Goal: Task Accomplishment & Management: Use online tool/utility

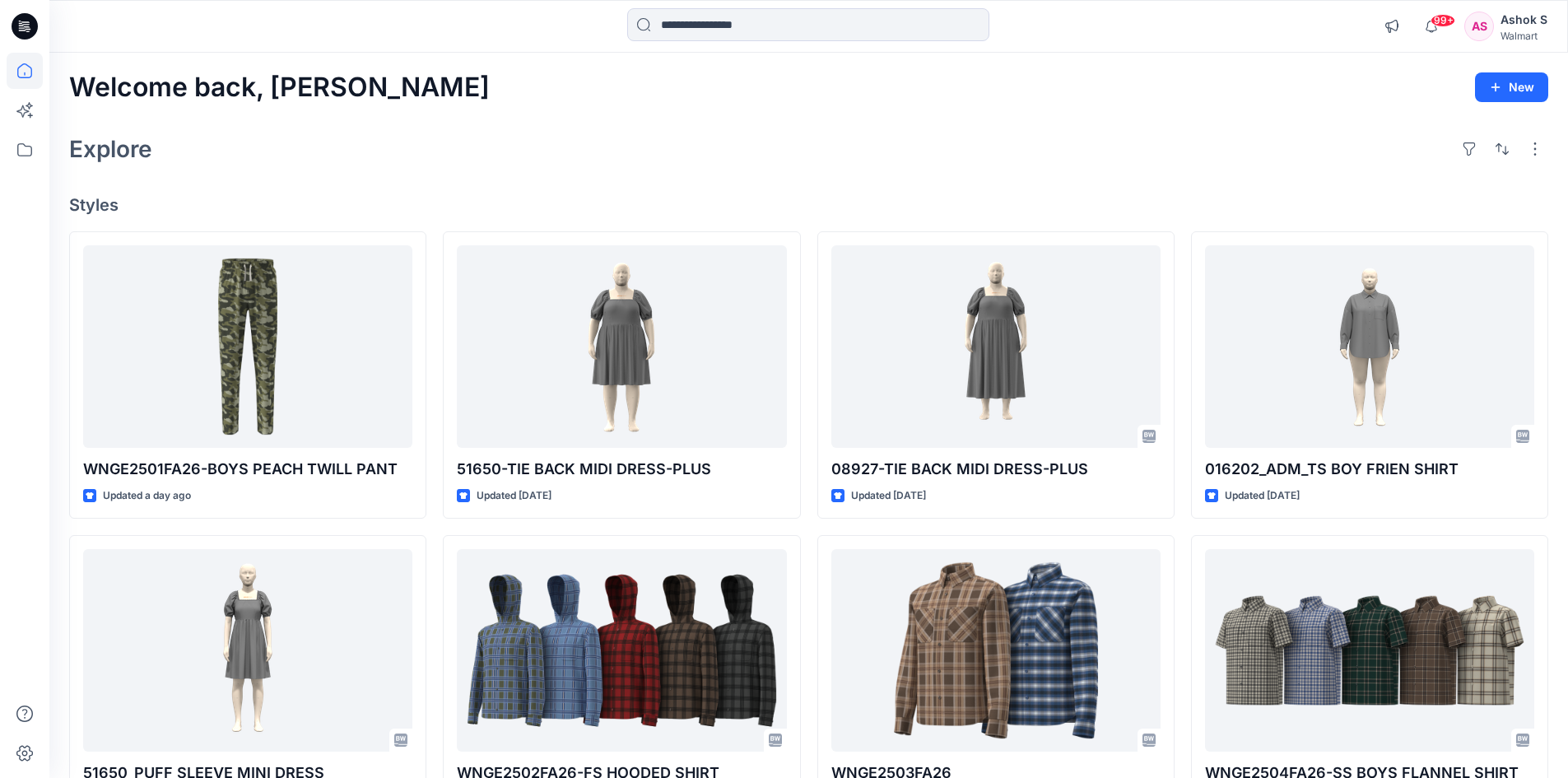
click at [1530, 31] on div "Walmart" at bounding box center [1524, 36] width 47 height 12
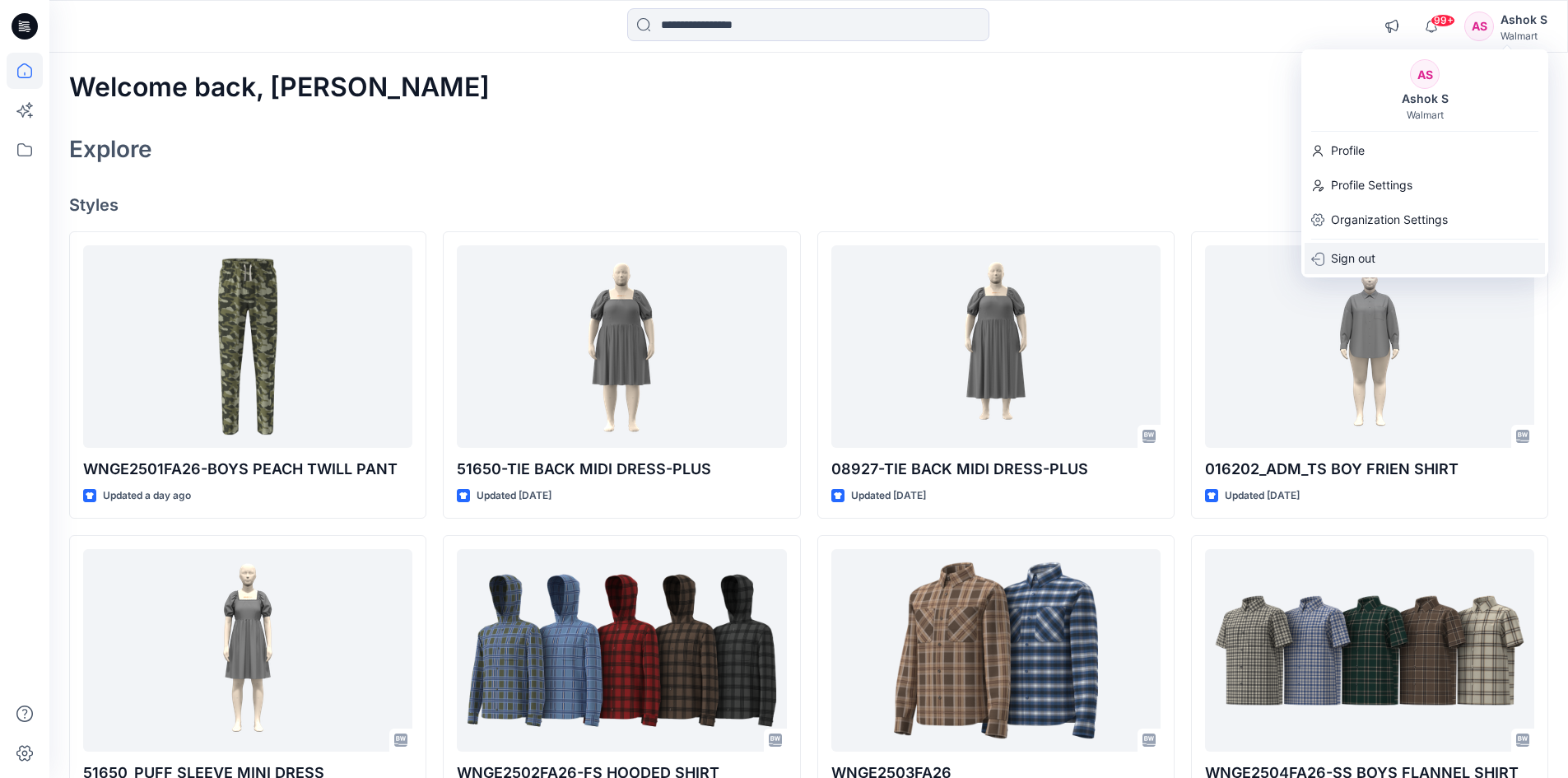
click at [1354, 260] on p "Sign out" at bounding box center [1354, 258] width 45 height 31
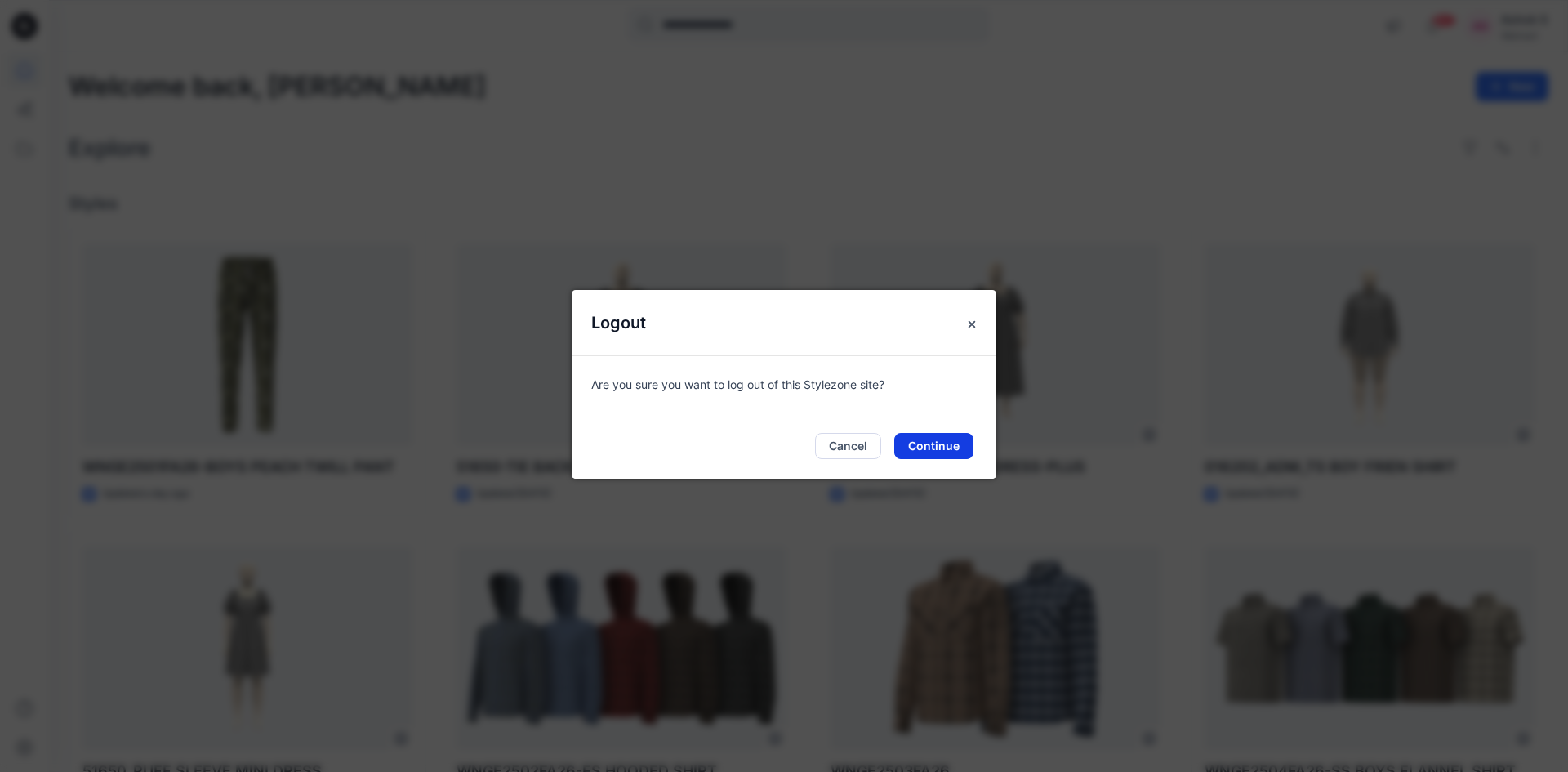
click at [940, 455] on button "Continue" at bounding box center [933, 446] width 79 height 26
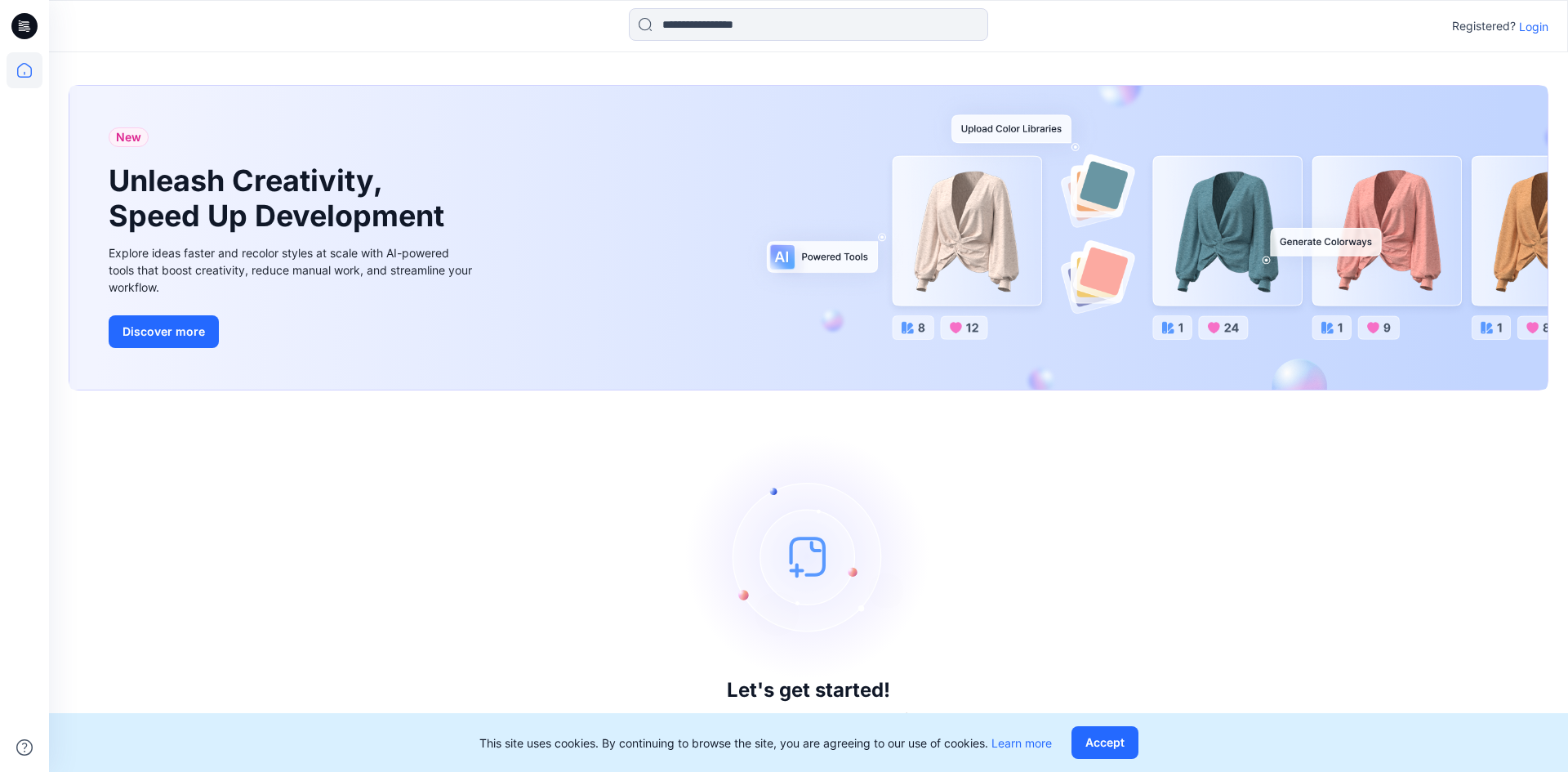
click at [1539, 31] on p "Login" at bounding box center [1533, 26] width 30 height 17
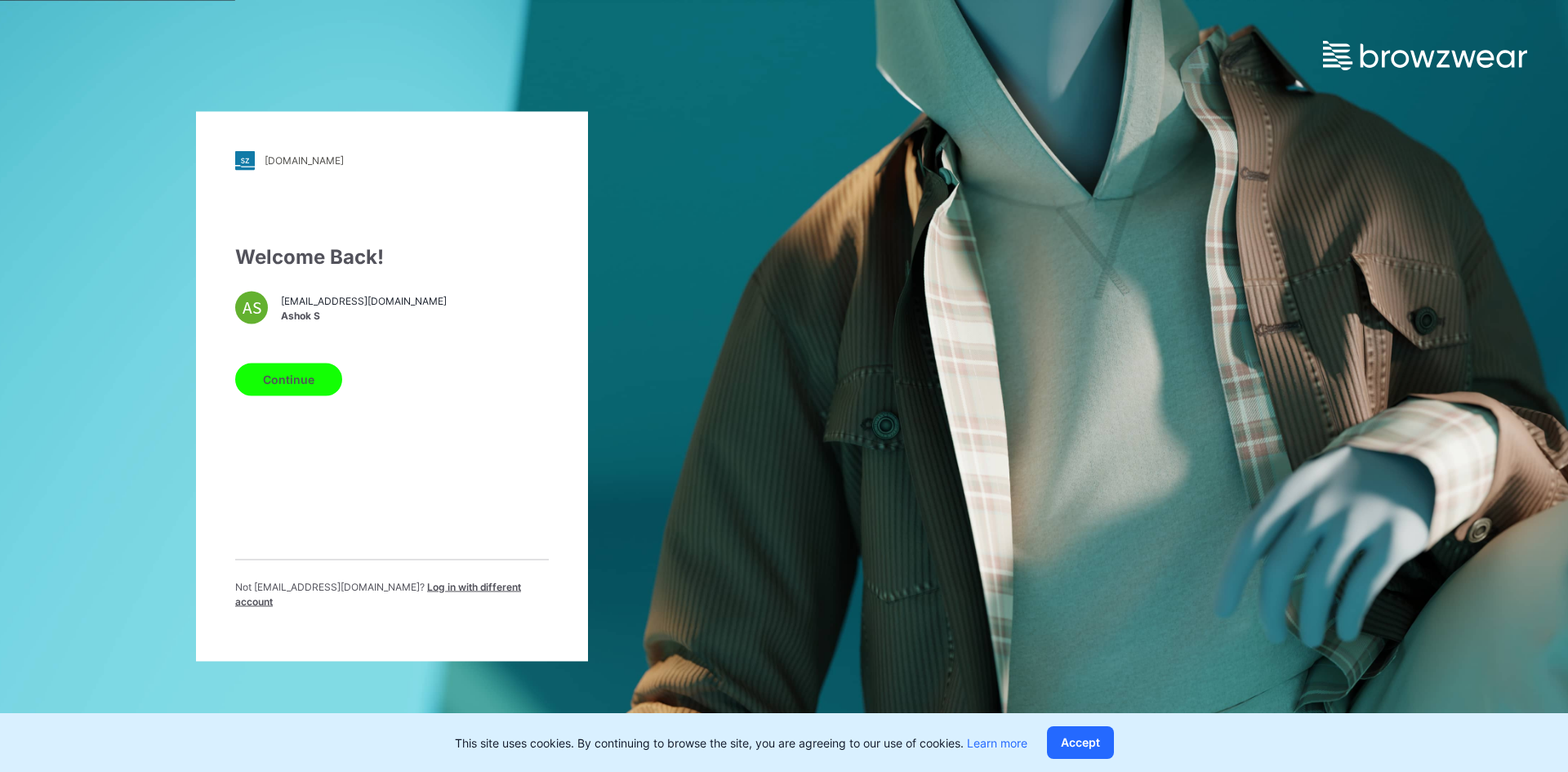
click at [408, 361] on div "Welcome Back! AS ashok.s@gokaldasexports.com Ashok S Continue Not ashok.s@gokal…" at bounding box center [391, 432] width 314 height 380
click at [491, 598] on span "Log in with different account" at bounding box center [378, 593] width 286 height 27
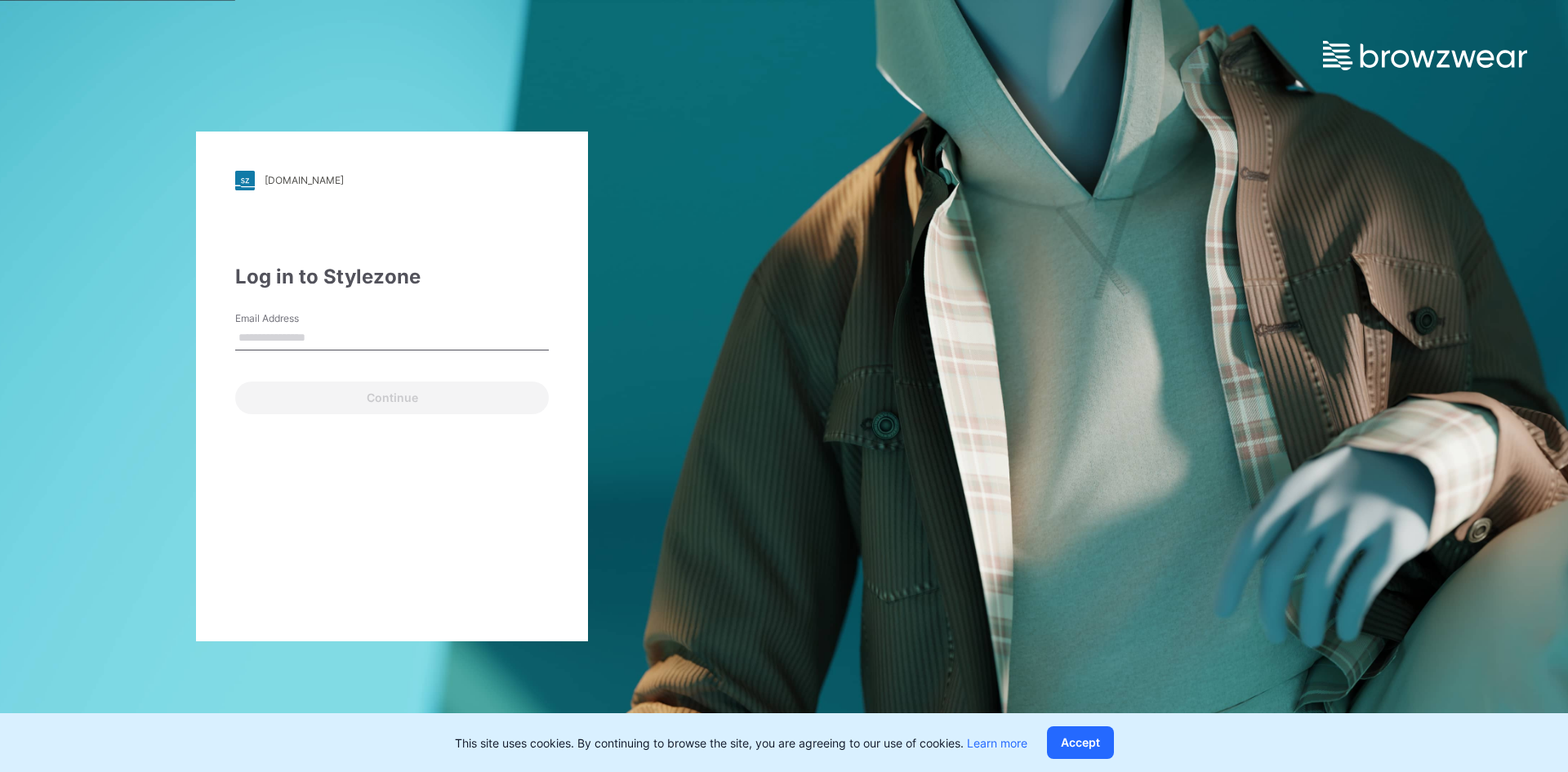
click at [358, 341] on input "Email Address" at bounding box center [391, 338] width 314 height 25
click at [319, 338] on input "Email Address" at bounding box center [391, 338] width 314 height 25
click at [287, 334] on input "Email Address" at bounding box center [391, 338] width 314 height 25
paste input "**********"
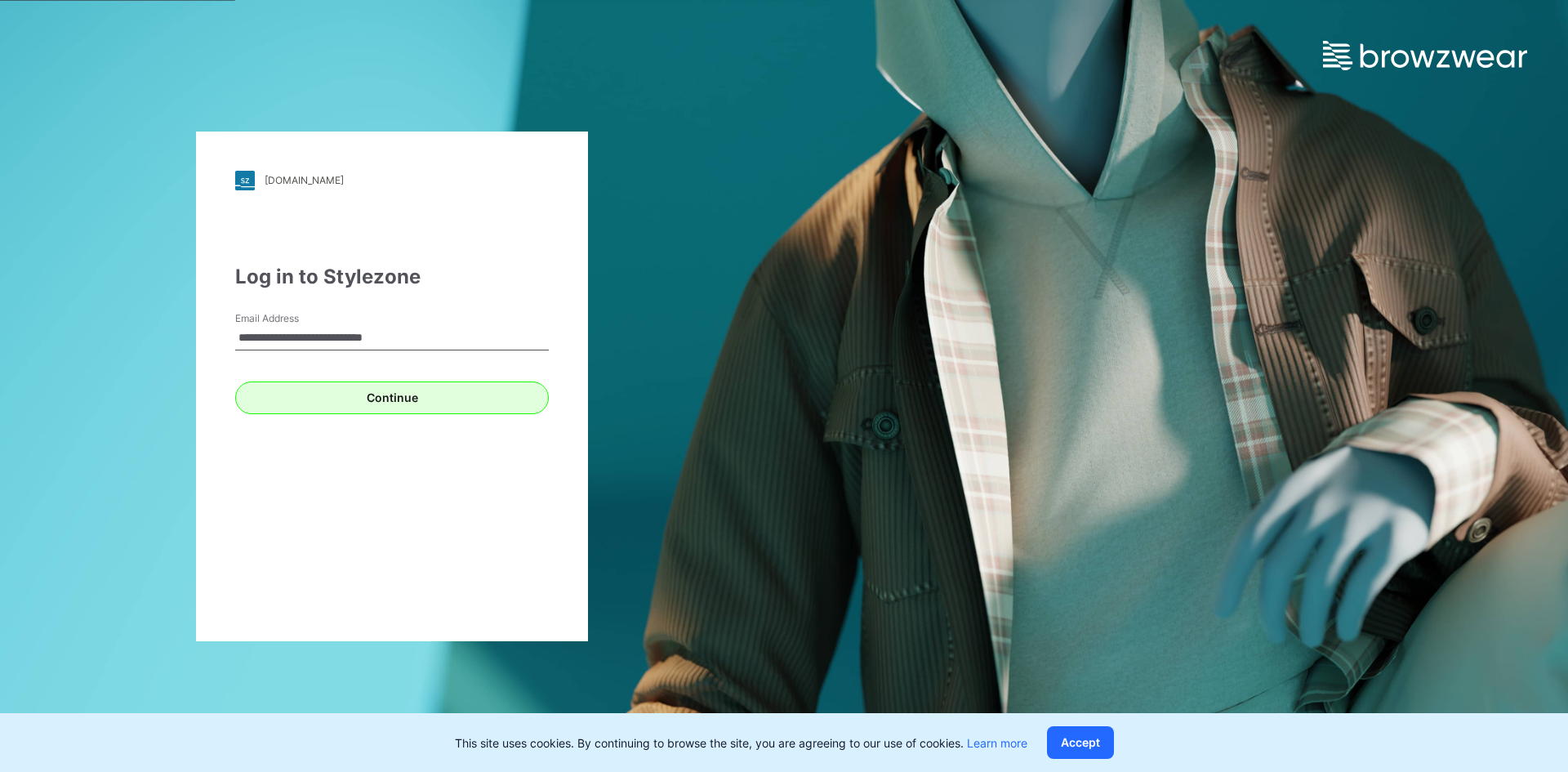
type input "**********"
click at [385, 404] on button "Continue" at bounding box center [391, 397] width 314 height 32
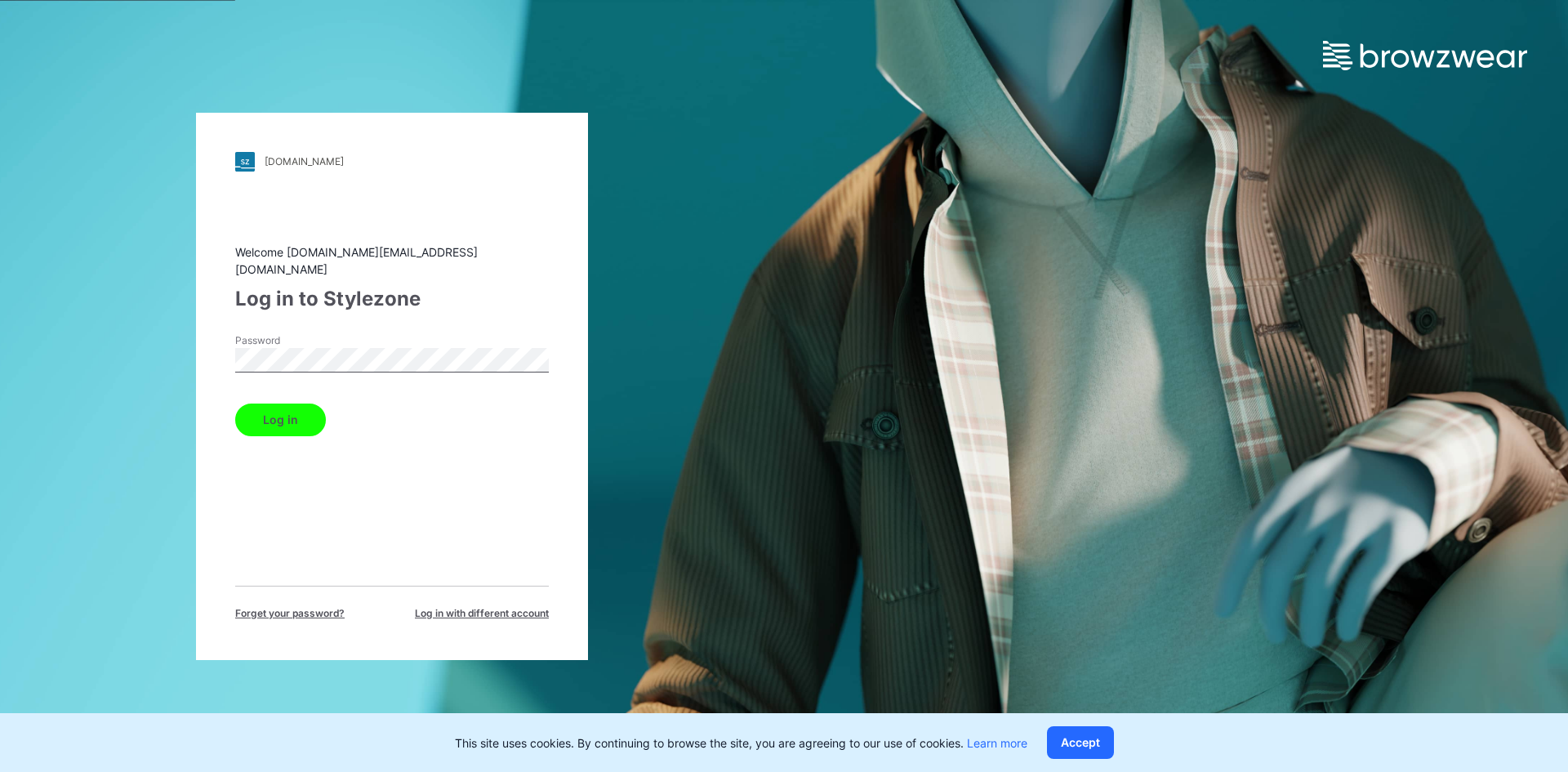
click at [275, 413] on button "Log in" at bounding box center [280, 420] width 91 height 32
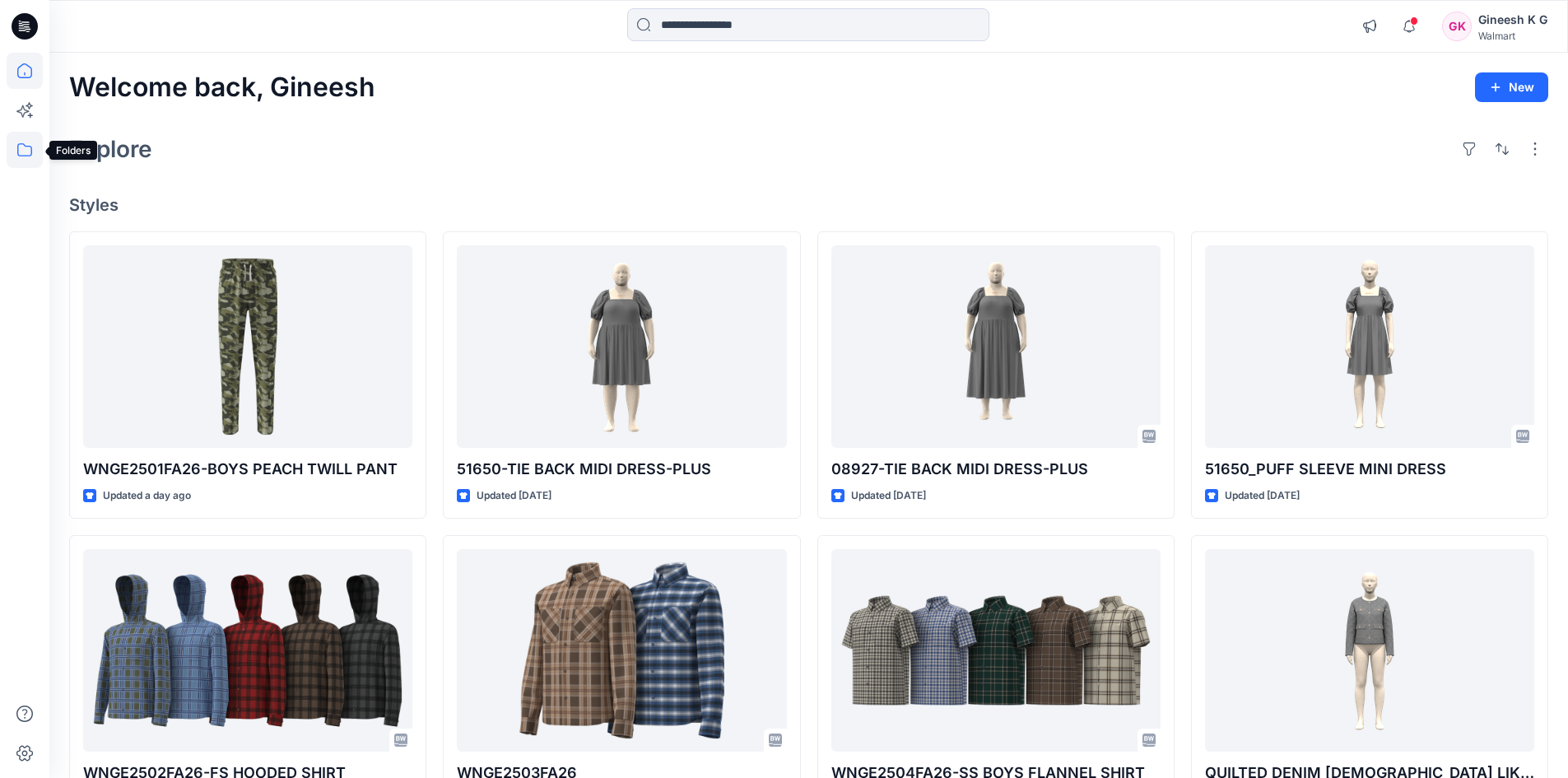
click at [21, 140] on icon at bounding box center [25, 150] width 36 height 36
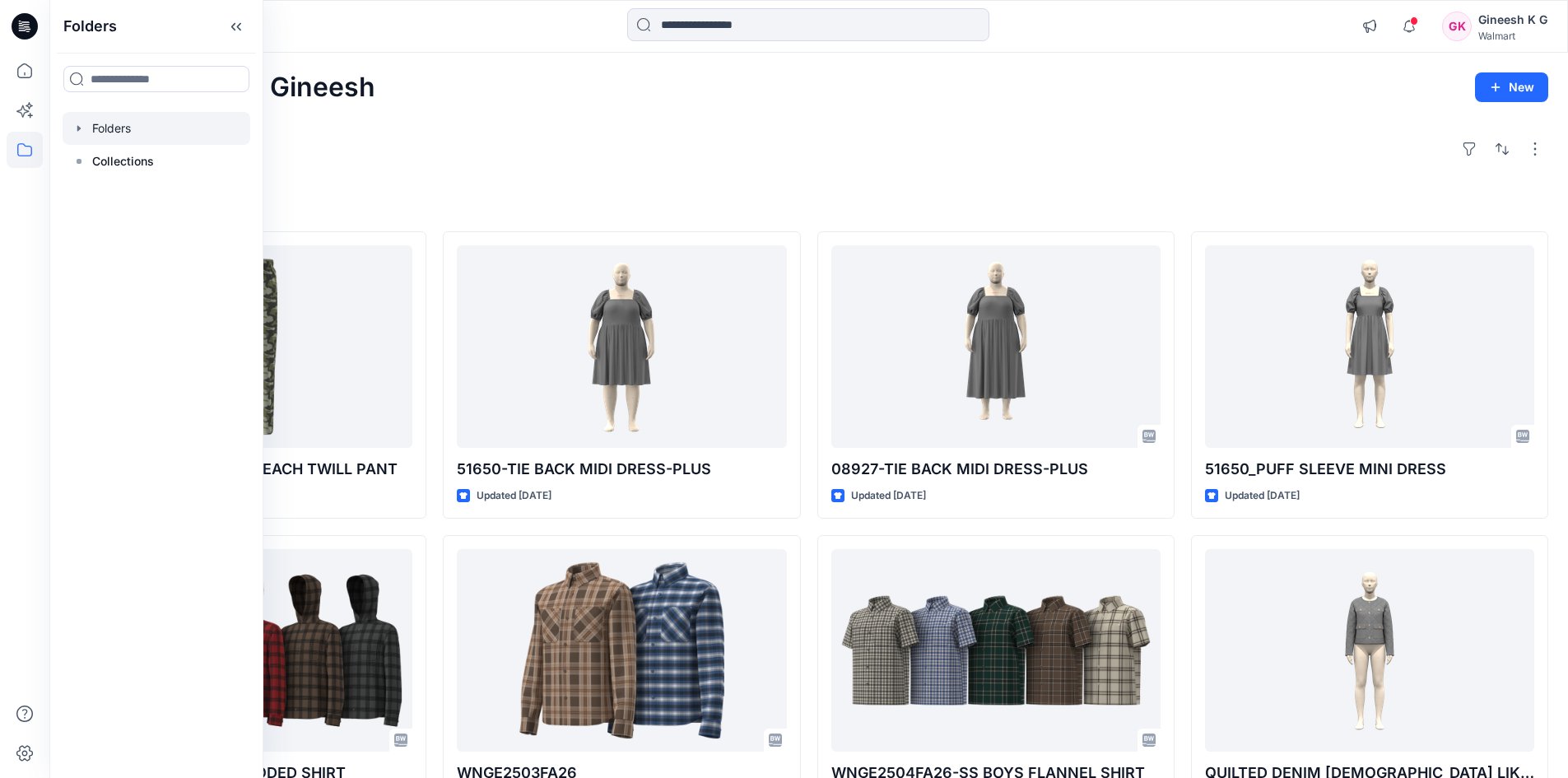
click at [78, 131] on icon "button" at bounding box center [79, 128] width 3 height 6
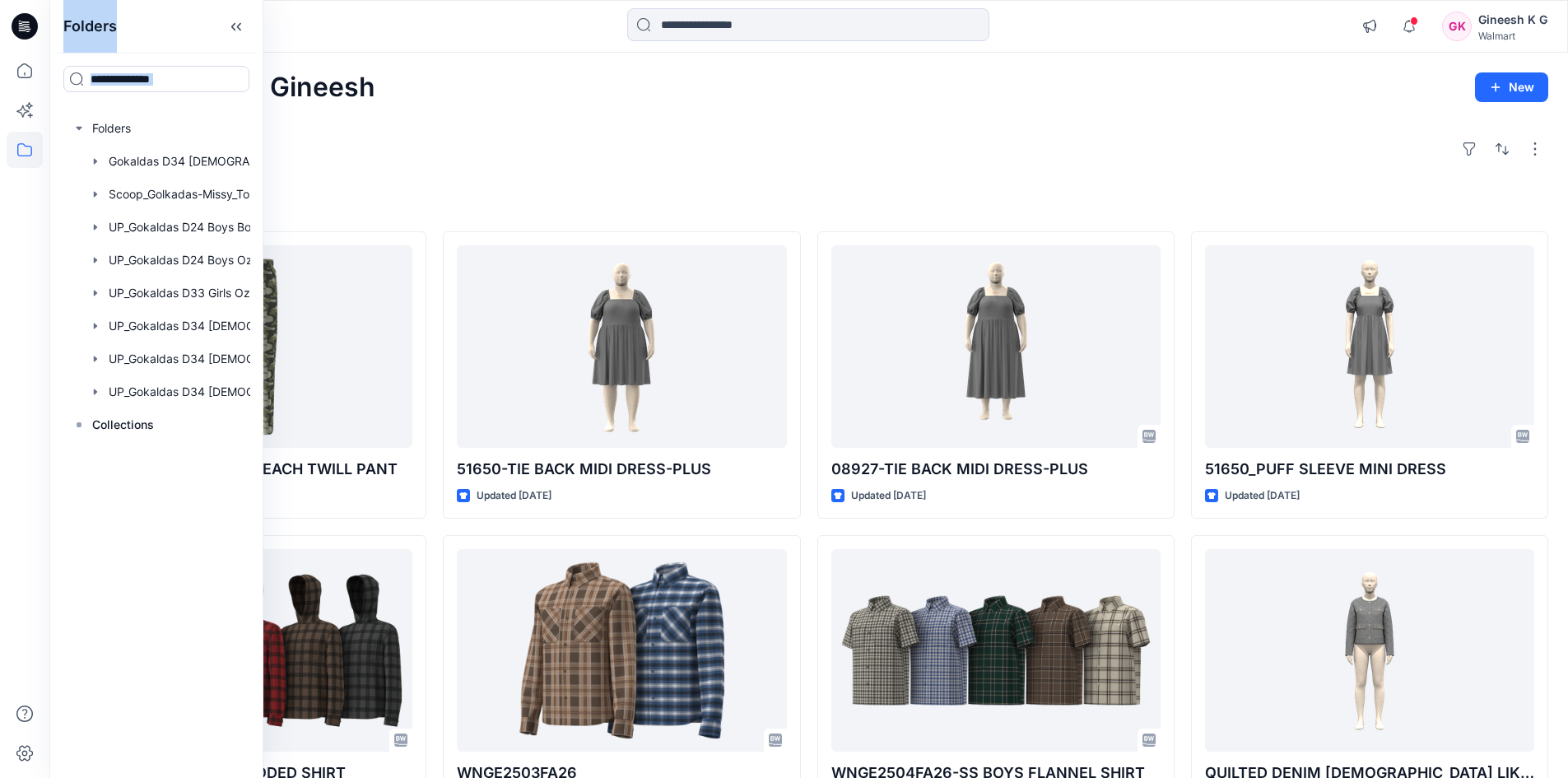
drag, startPoint x: 262, startPoint y: 41, endPoint x: 554, endPoint y: 50, distance: 292.1
click at [554, 50] on div "Folders Folders Gokaldas D34 Ladies Dresses Scoop_Golkadas-Missy_Tops Bottoms D…" at bounding box center [784, 602] width 1568 height 1205
drag, startPoint x: 262, startPoint y: 40, endPoint x: 336, endPoint y: 57, distance: 75.9
click at [580, 39] on div "Folders Folders Gokaldas D34 Ladies Dresses Scoop_Golkadas-Missy_Tops Bottoms D…" at bounding box center [784, 602] width 1568 height 1205
click at [260, 42] on div "Folders" at bounding box center [157, 26] width 213 height 52
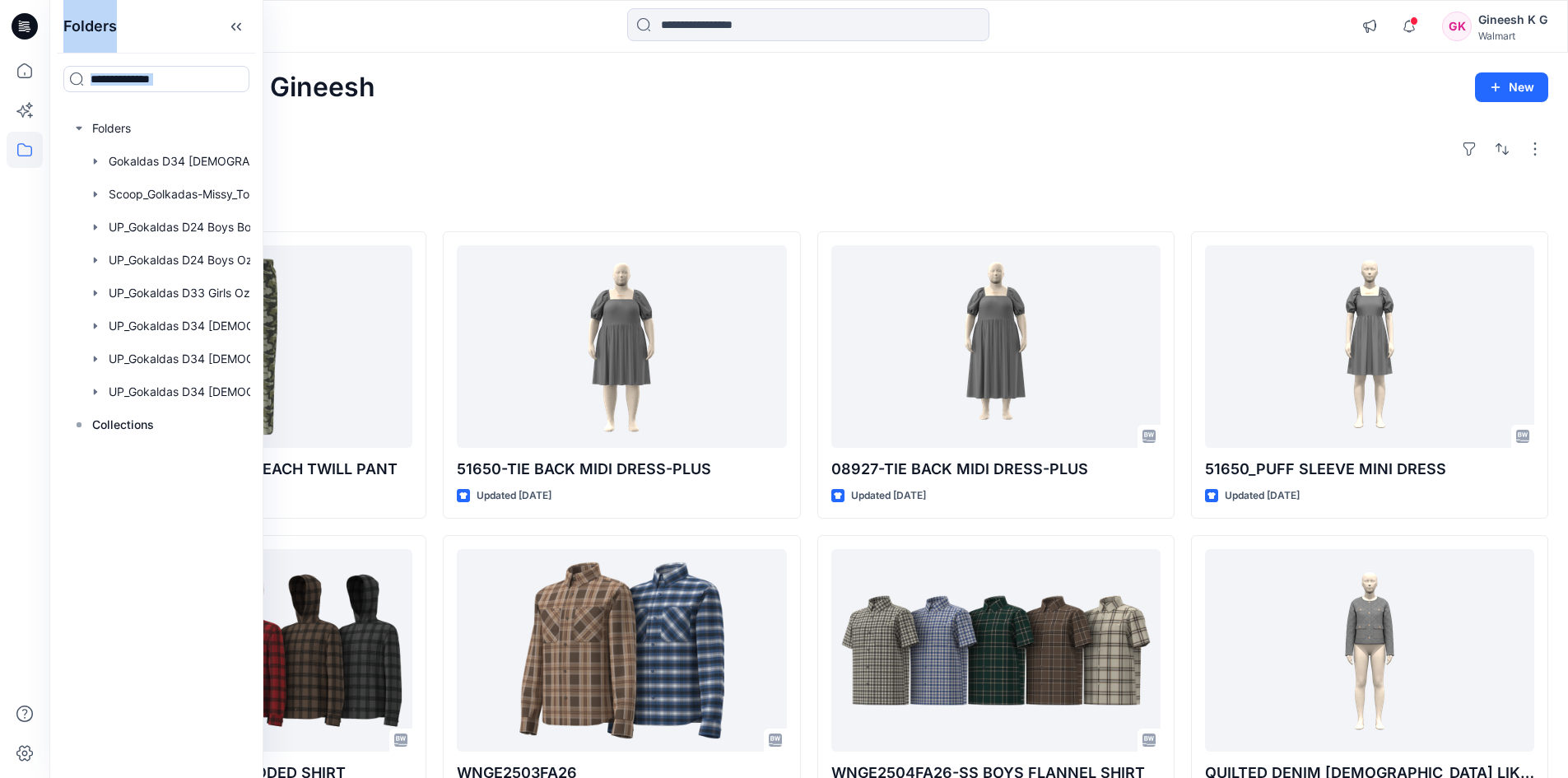
drag, startPoint x: 262, startPoint y: 42, endPoint x: 480, endPoint y: 51, distance: 218.2
click at [480, 51] on div "Folders Folders Gokaldas D34 Ladies Dresses Scoop_Golkadas-Missy_Tops Bottoms D…" at bounding box center [784, 602] width 1568 height 1205
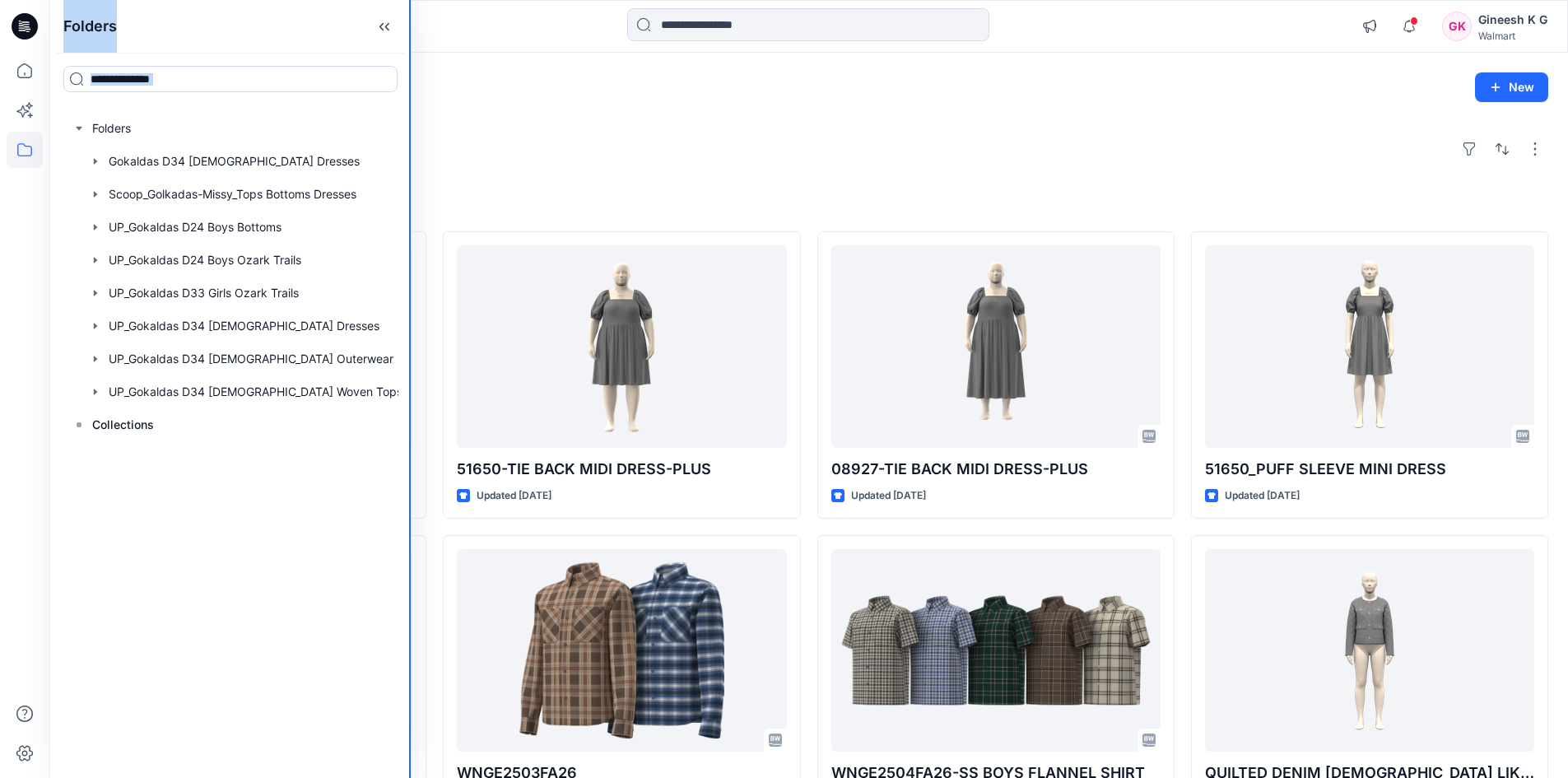
drag, startPoint x: 262, startPoint y: 128, endPoint x: 492, endPoint y: 138, distance: 230.2
click at [492, 138] on div "Folders Folders Gokaldas D34 Ladies Dresses Scoop_Golkadas-Missy_Tops Bottoms D…" at bounding box center [784, 602] width 1568 height 1205
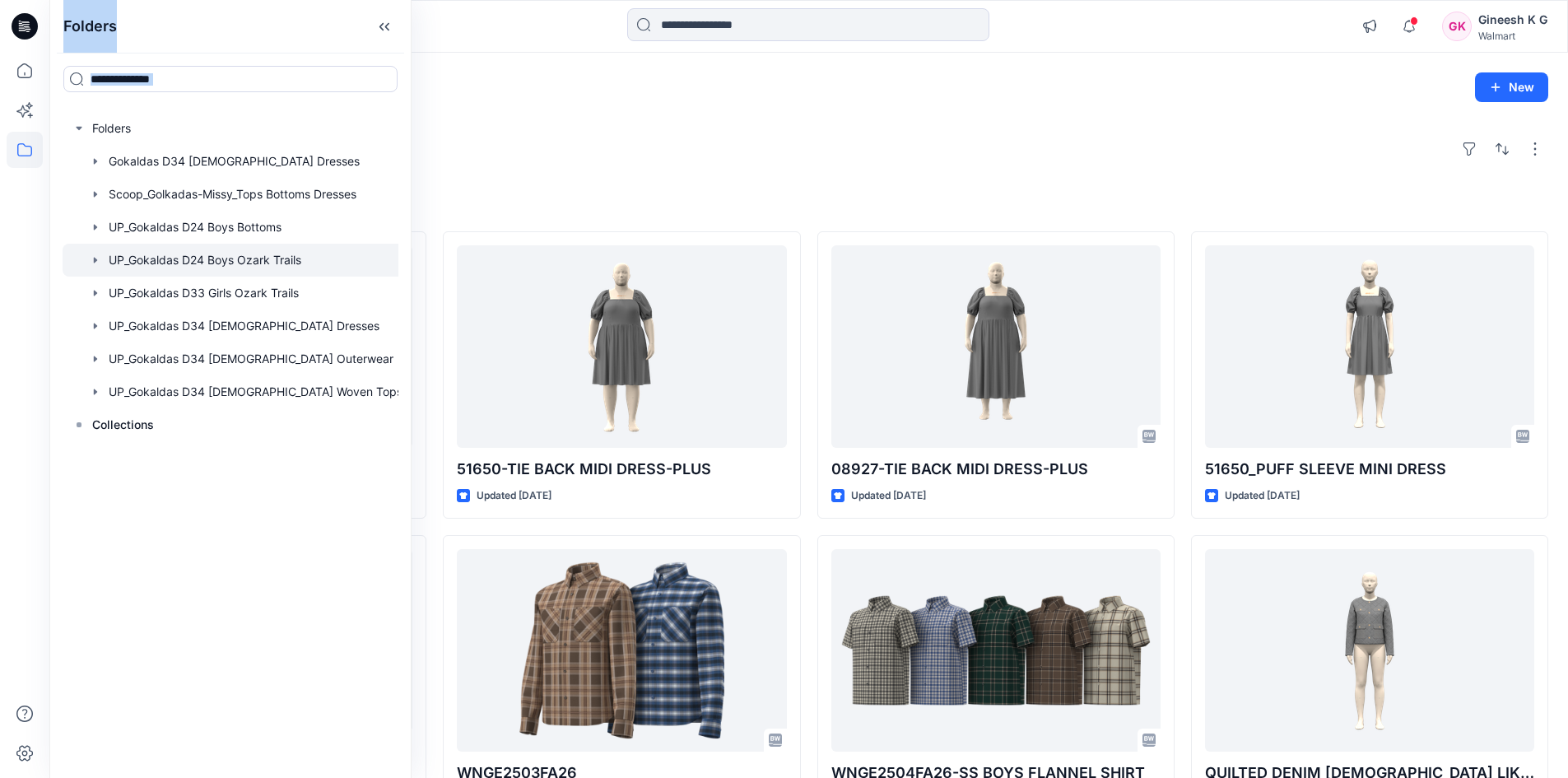
click at [253, 256] on div at bounding box center [238, 260] width 350 height 33
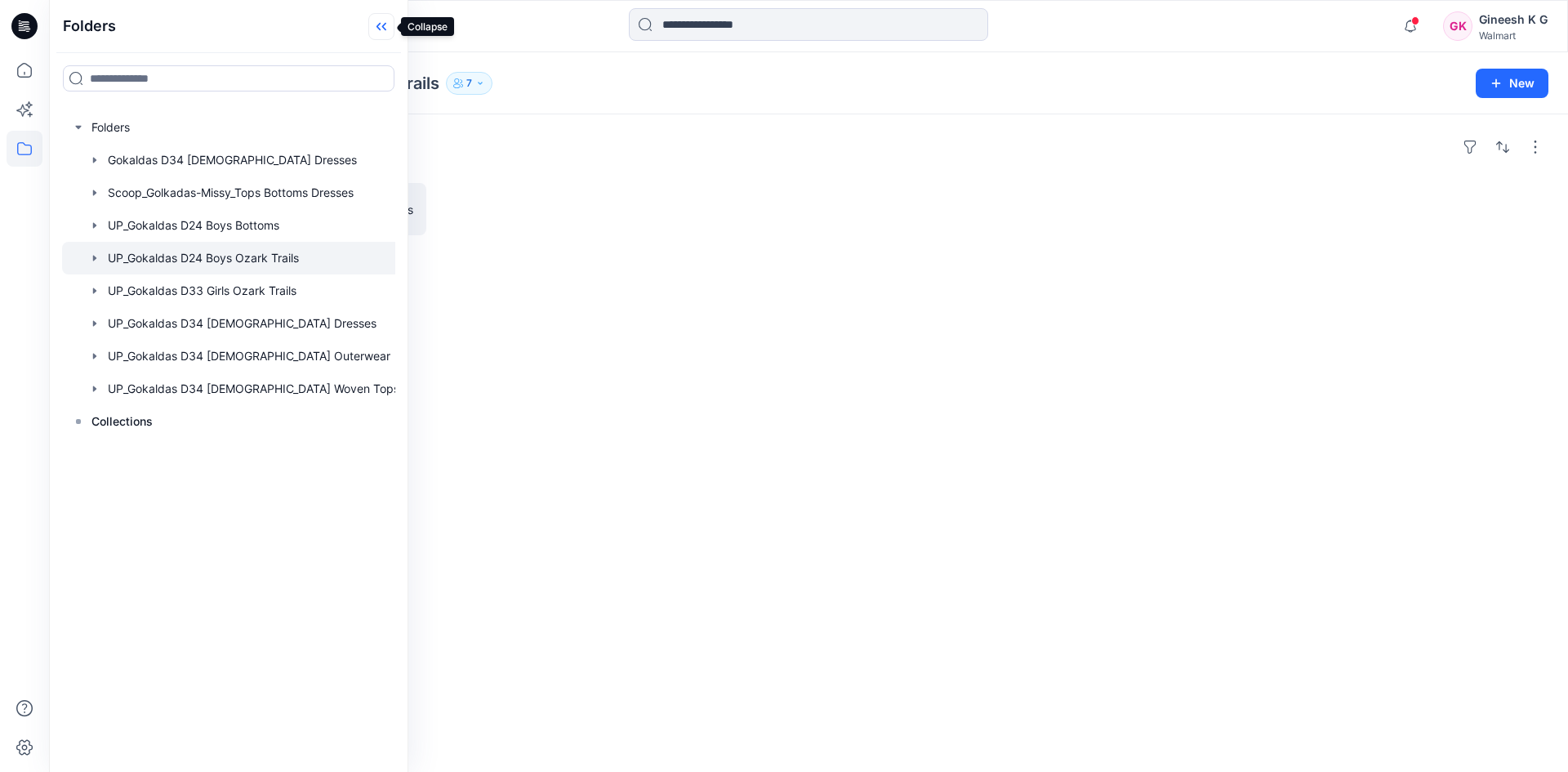
click at [381, 24] on icon at bounding box center [381, 26] width 26 height 27
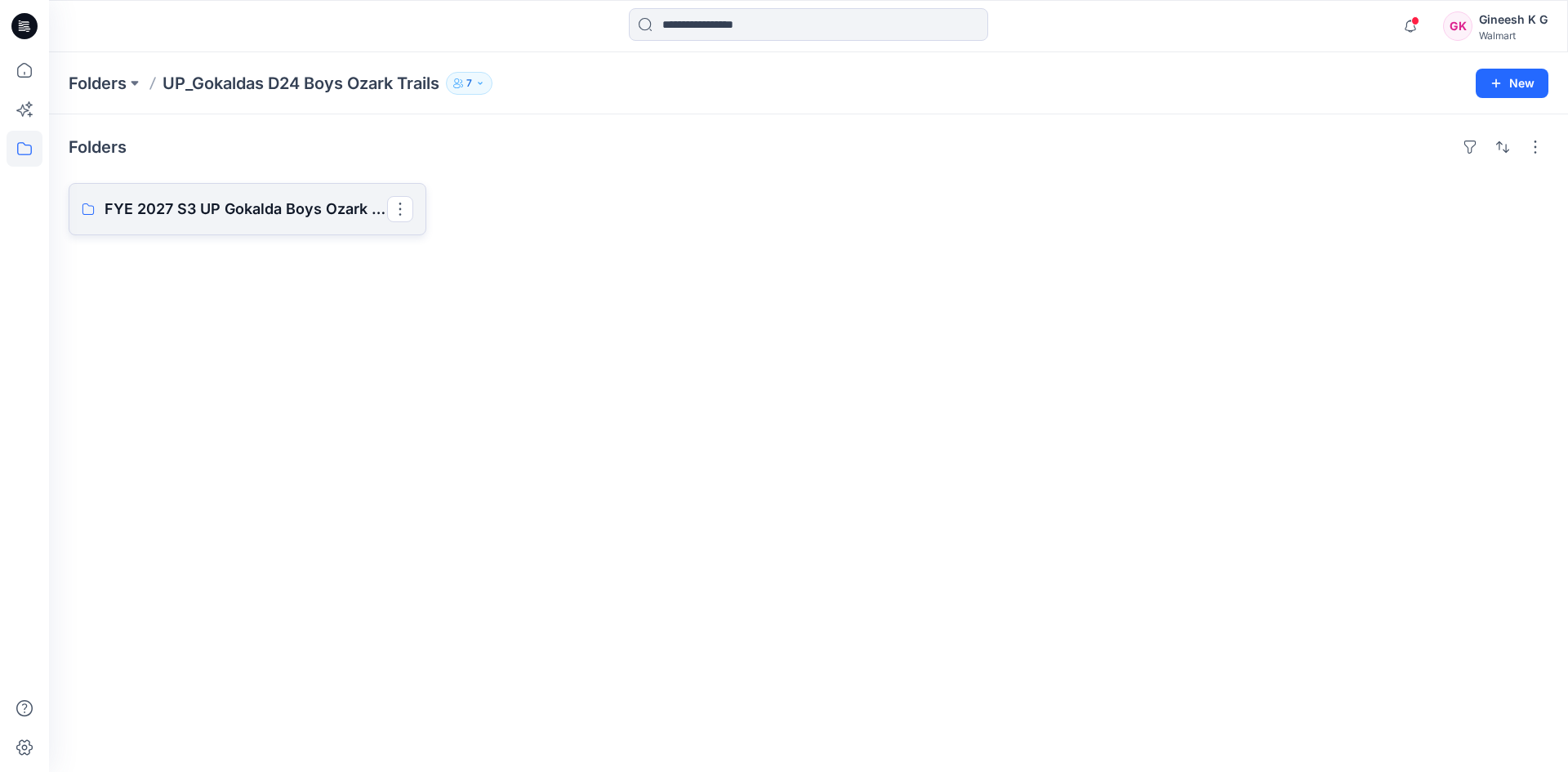
click at [319, 214] on p "FYE 2027 S3 UP Gokalda Boys Ozark Trails" at bounding box center [246, 209] width 282 height 23
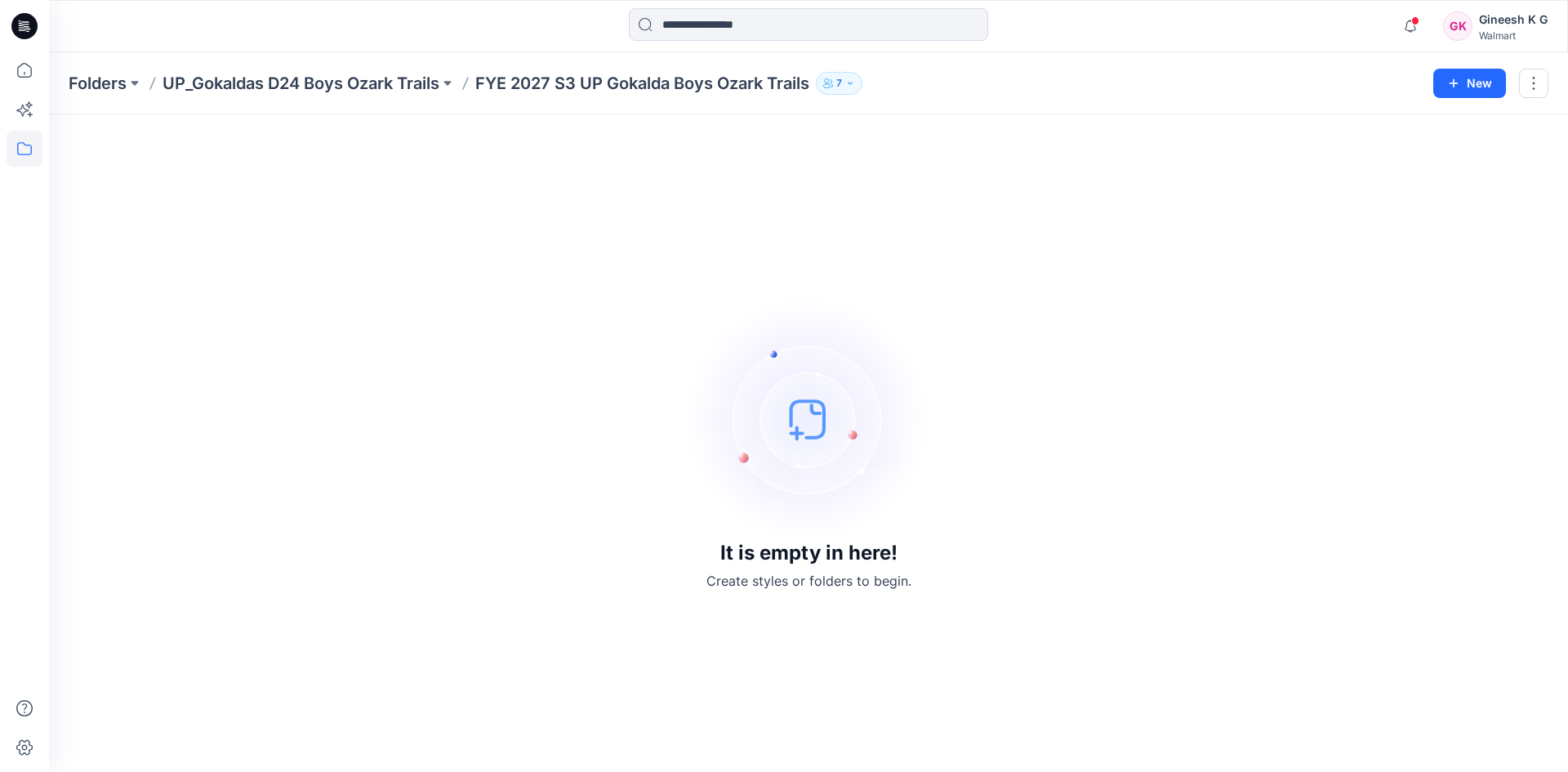
click at [1023, 274] on div "It is empty in here! Create styles or folders to begin." at bounding box center [808, 443] width 1480 height 619
click at [25, 70] on icon at bounding box center [25, 70] width 36 height 36
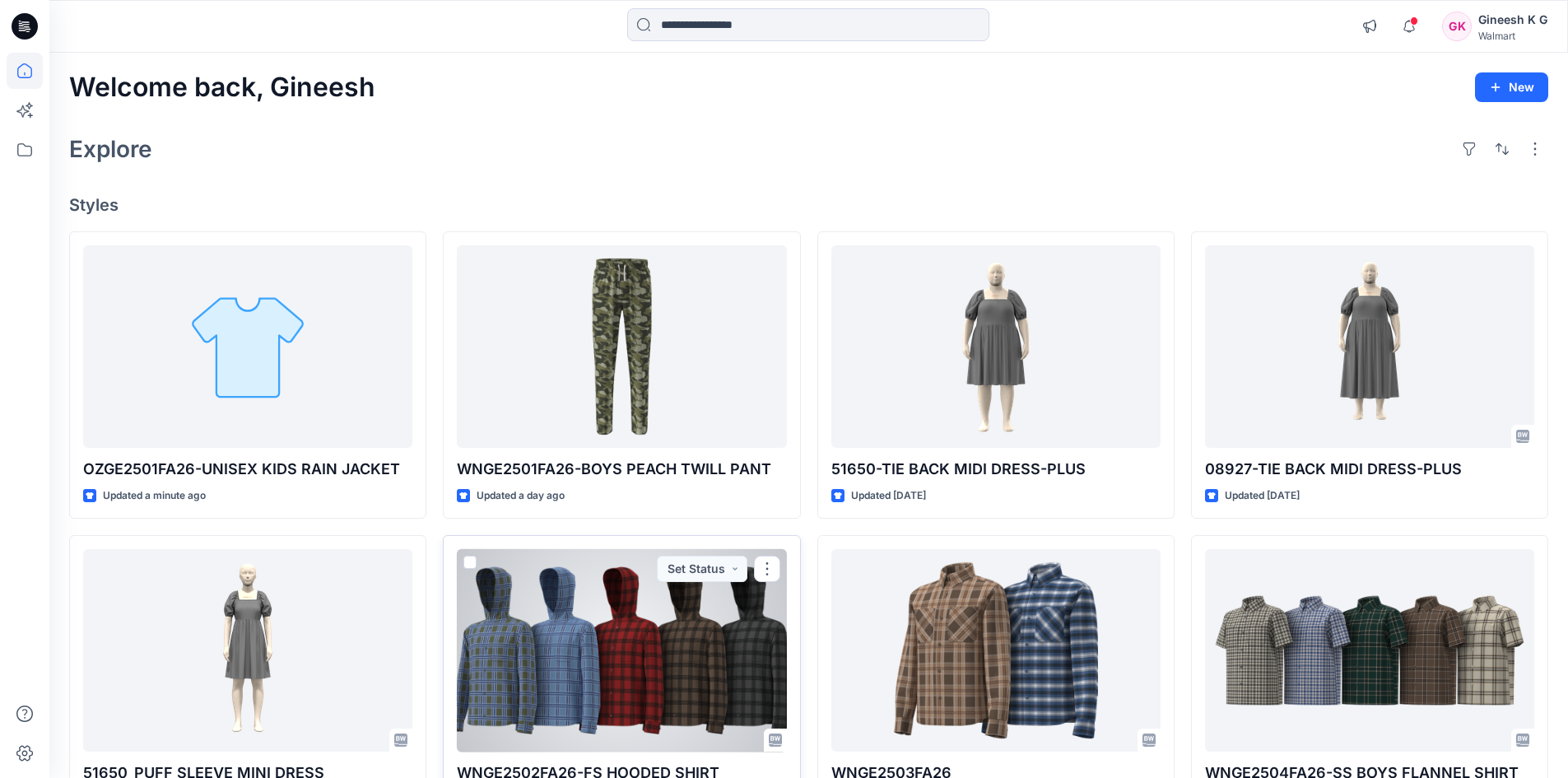
click at [693, 672] on div at bounding box center [622, 650] width 329 height 203
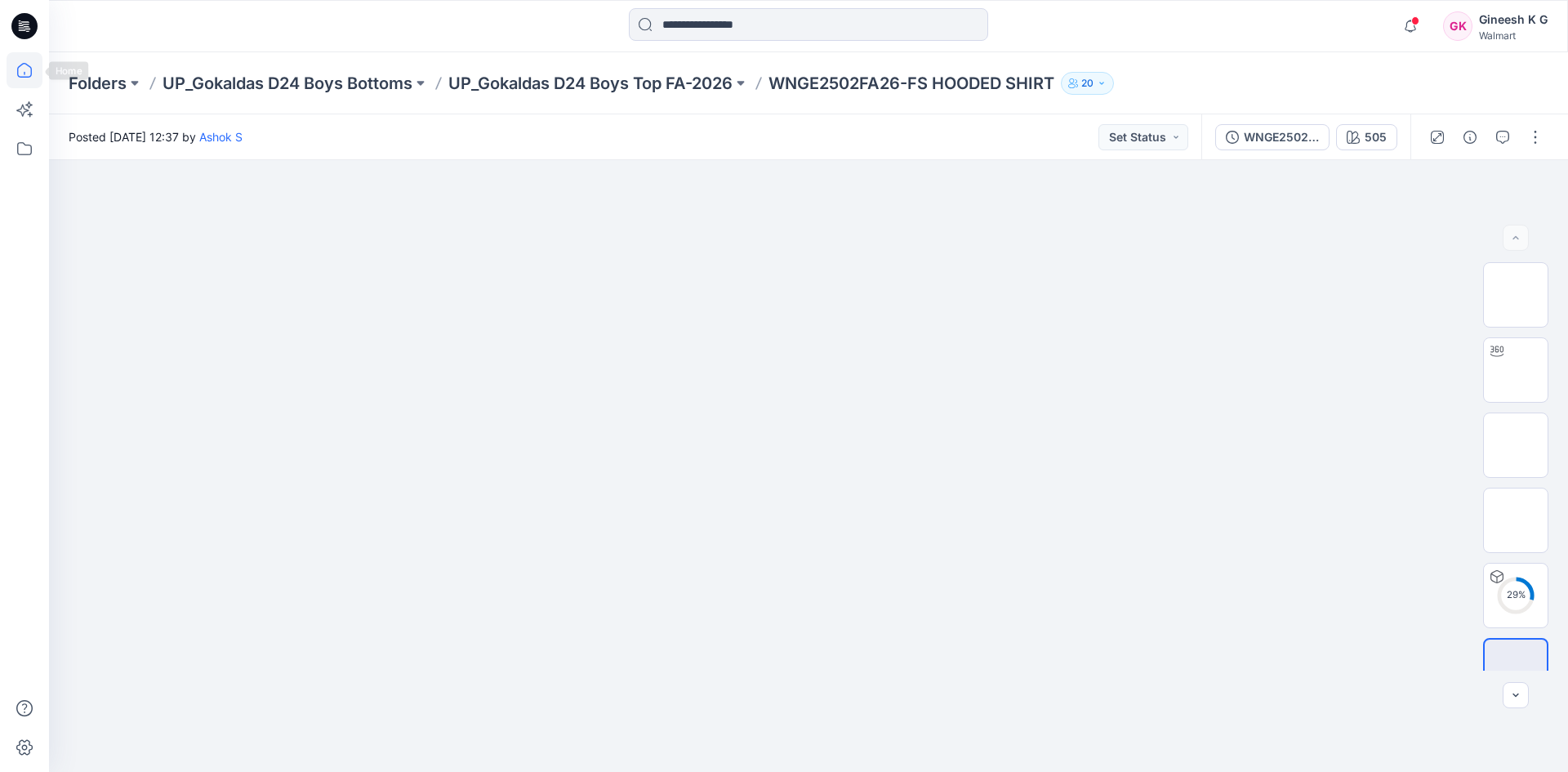
click at [31, 74] on icon at bounding box center [25, 70] width 36 height 36
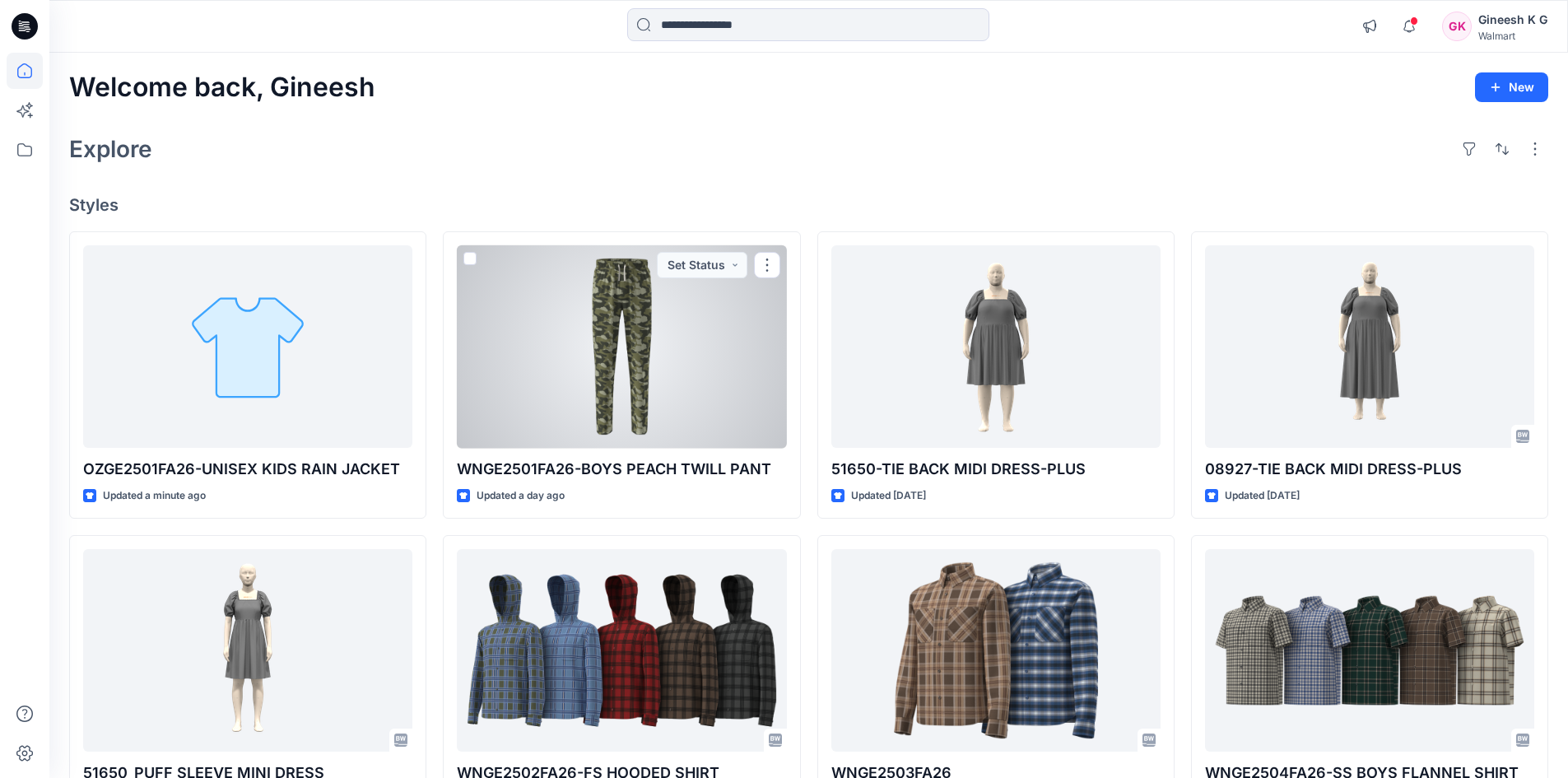
drag, startPoint x: 623, startPoint y: 333, endPoint x: 637, endPoint y: 344, distance: 17.8
click at [624, 333] on div at bounding box center [622, 347] width 329 height 203
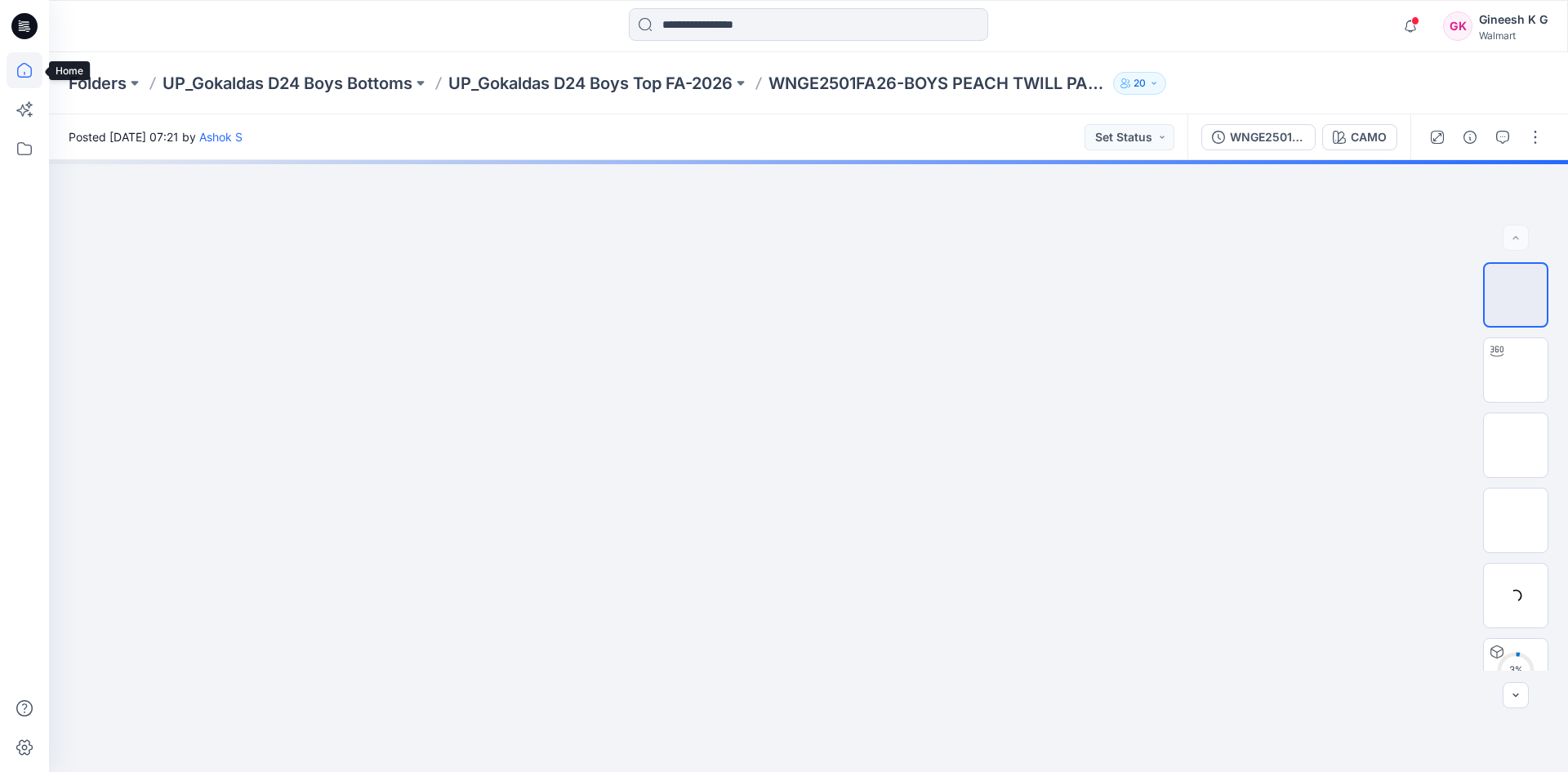
click at [27, 74] on icon at bounding box center [25, 70] width 36 height 36
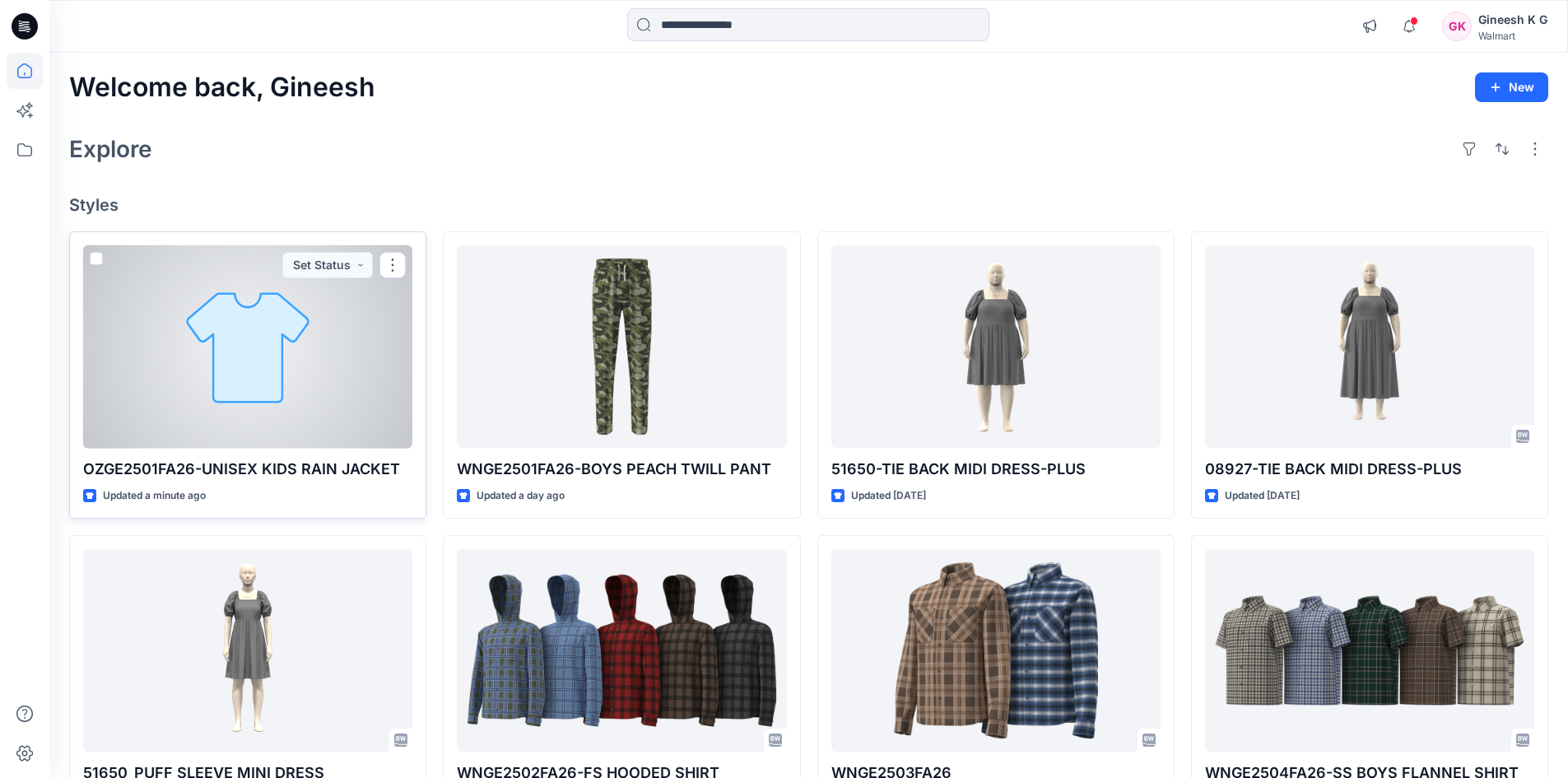
click at [241, 326] on div at bounding box center [248, 347] width 329 height 203
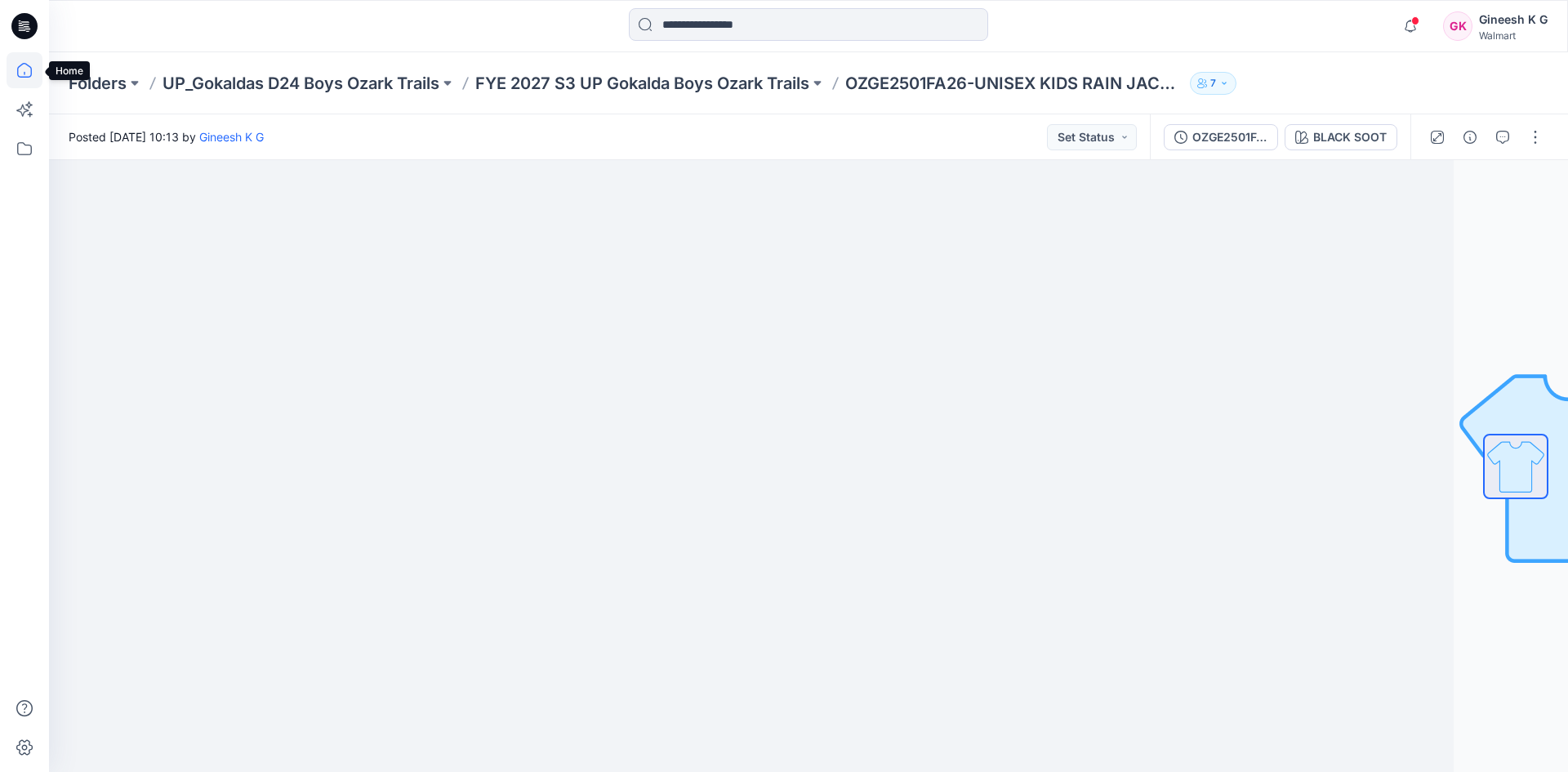
click at [25, 72] on icon at bounding box center [24, 73] width 1 height 3
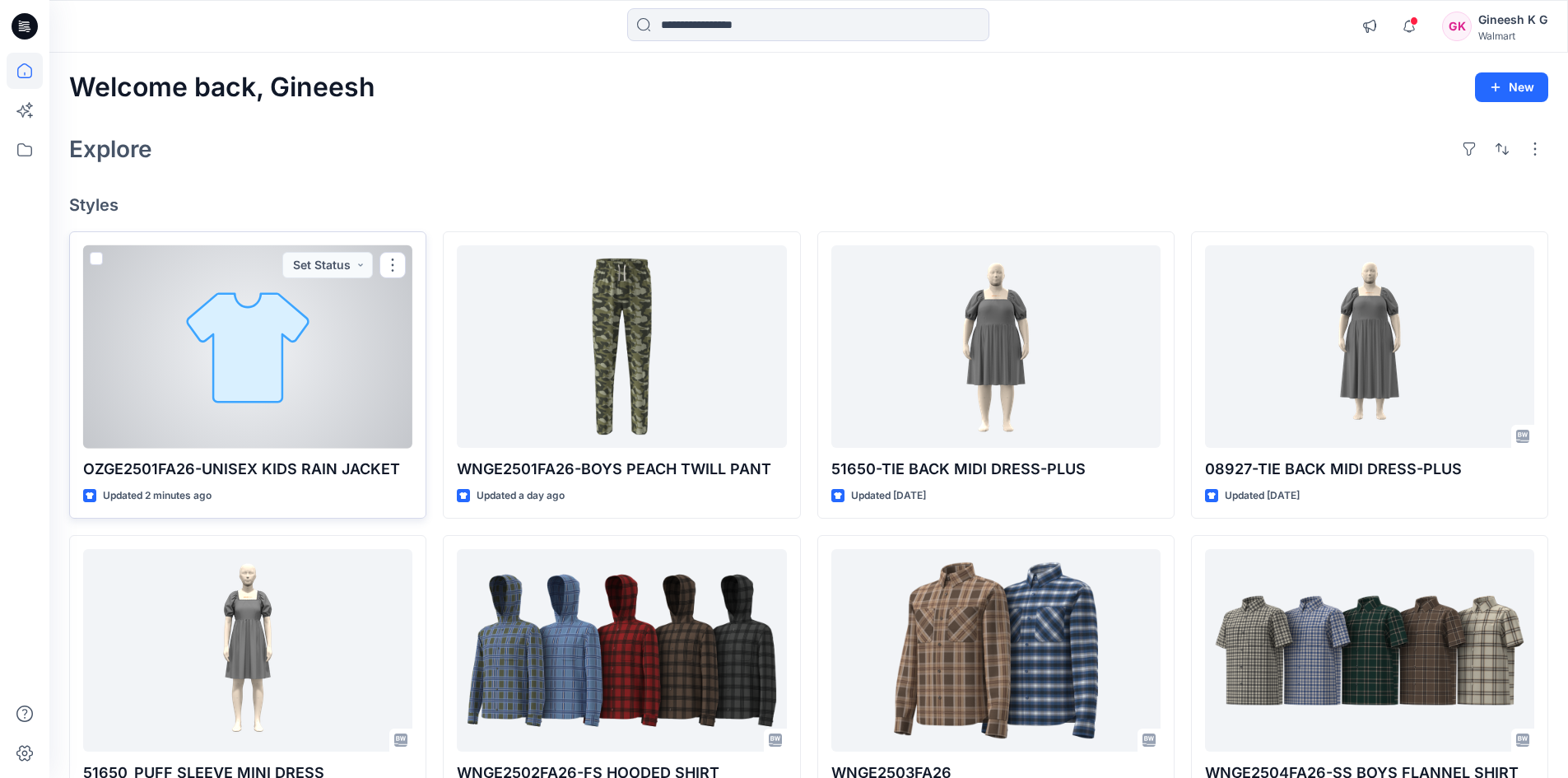
click at [268, 342] on div at bounding box center [248, 347] width 329 height 203
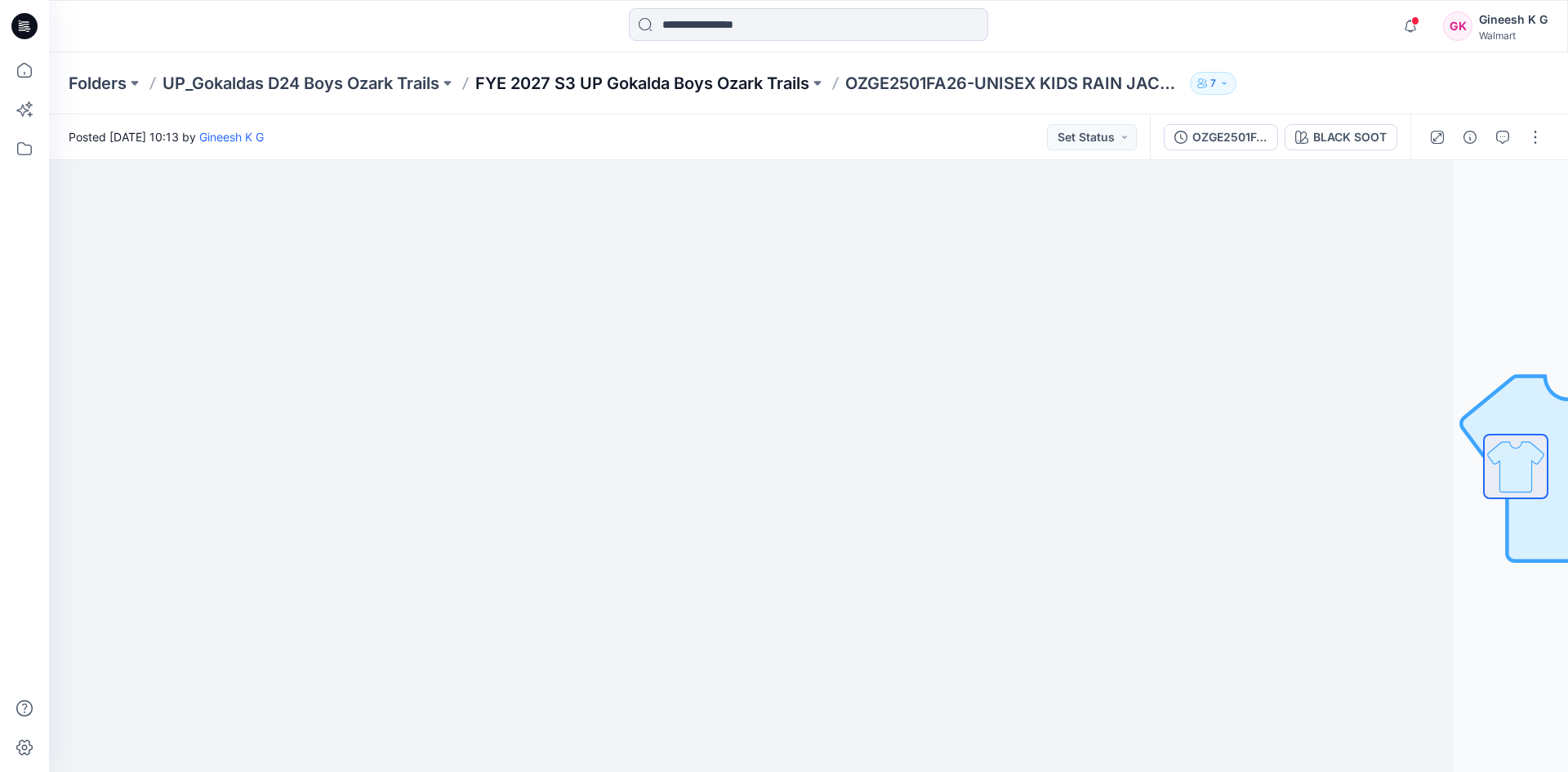
click at [665, 87] on p "FYE 2027 S3 UP Gokalda Boys Ozark Trails" at bounding box center [642, 83] width 334 height 23
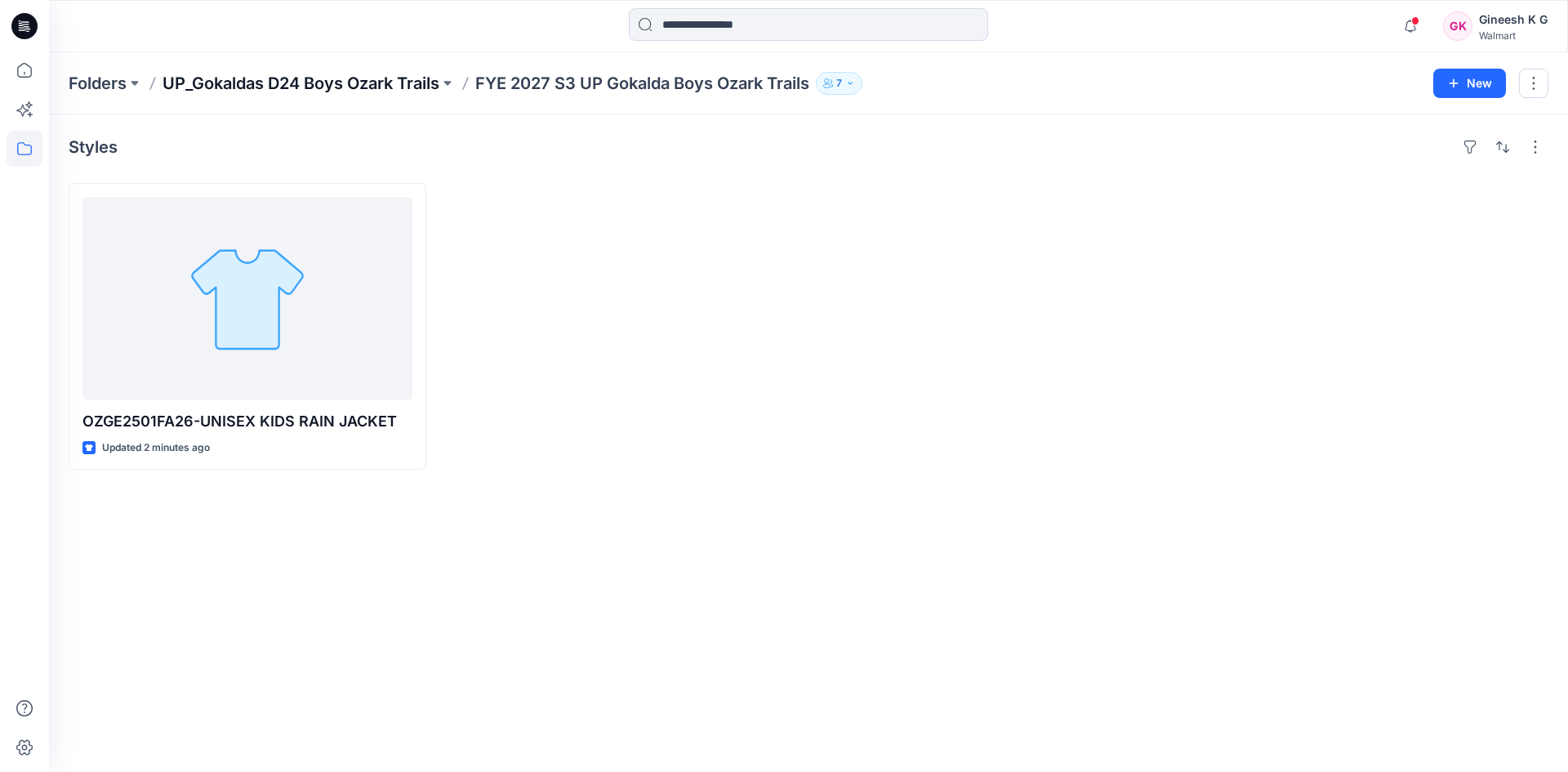
click at [363, 89] on p "UP_Gokaldas D24 Boys Ozark Trails" at bounding box center [300, 83] width 277 height 23
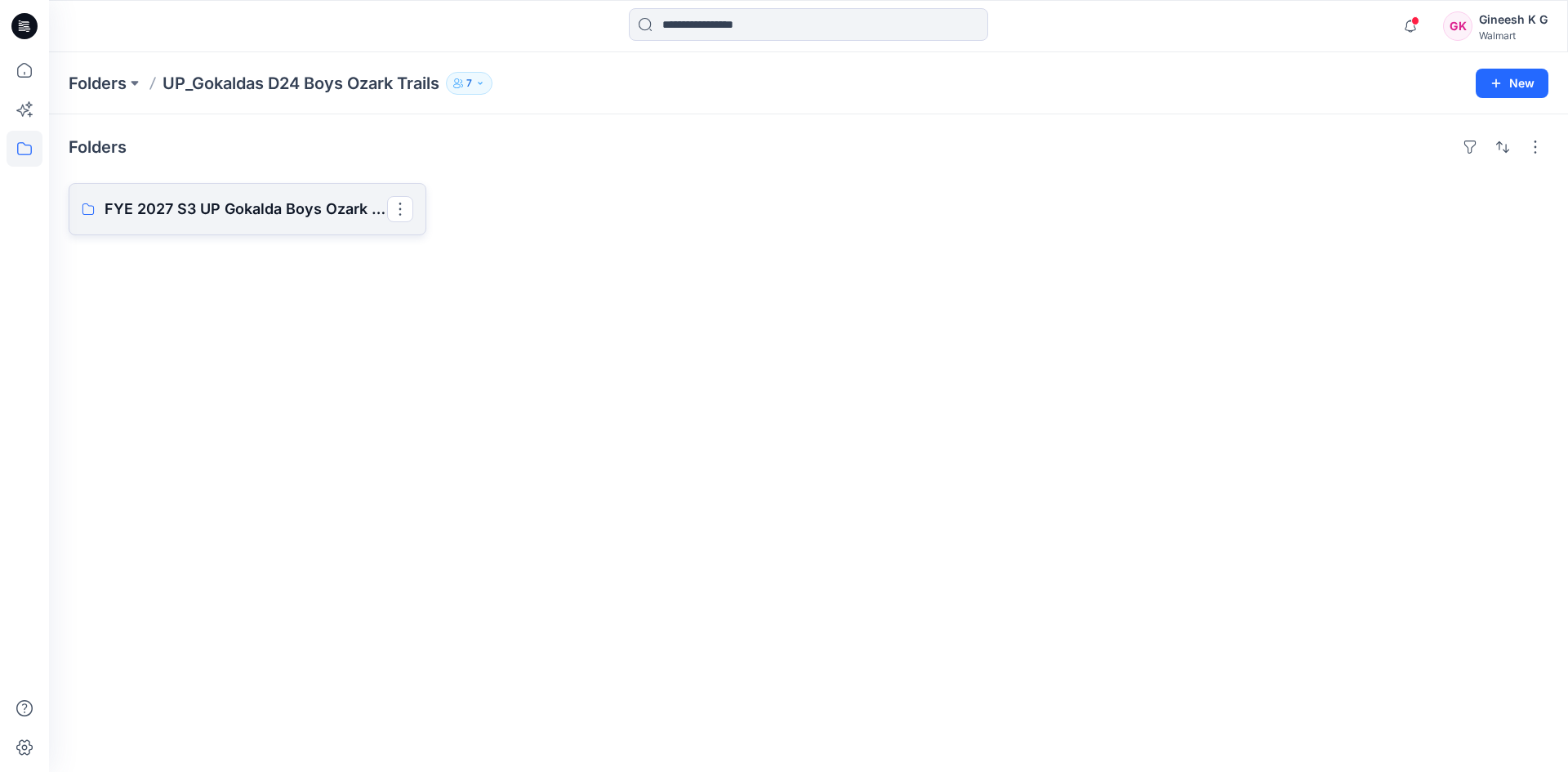
click at [250, 214] on p "FYE 2027 S3 UP Gokalda Boys Ozark Trails" at bounding box center [246, 209] width 282 height 23
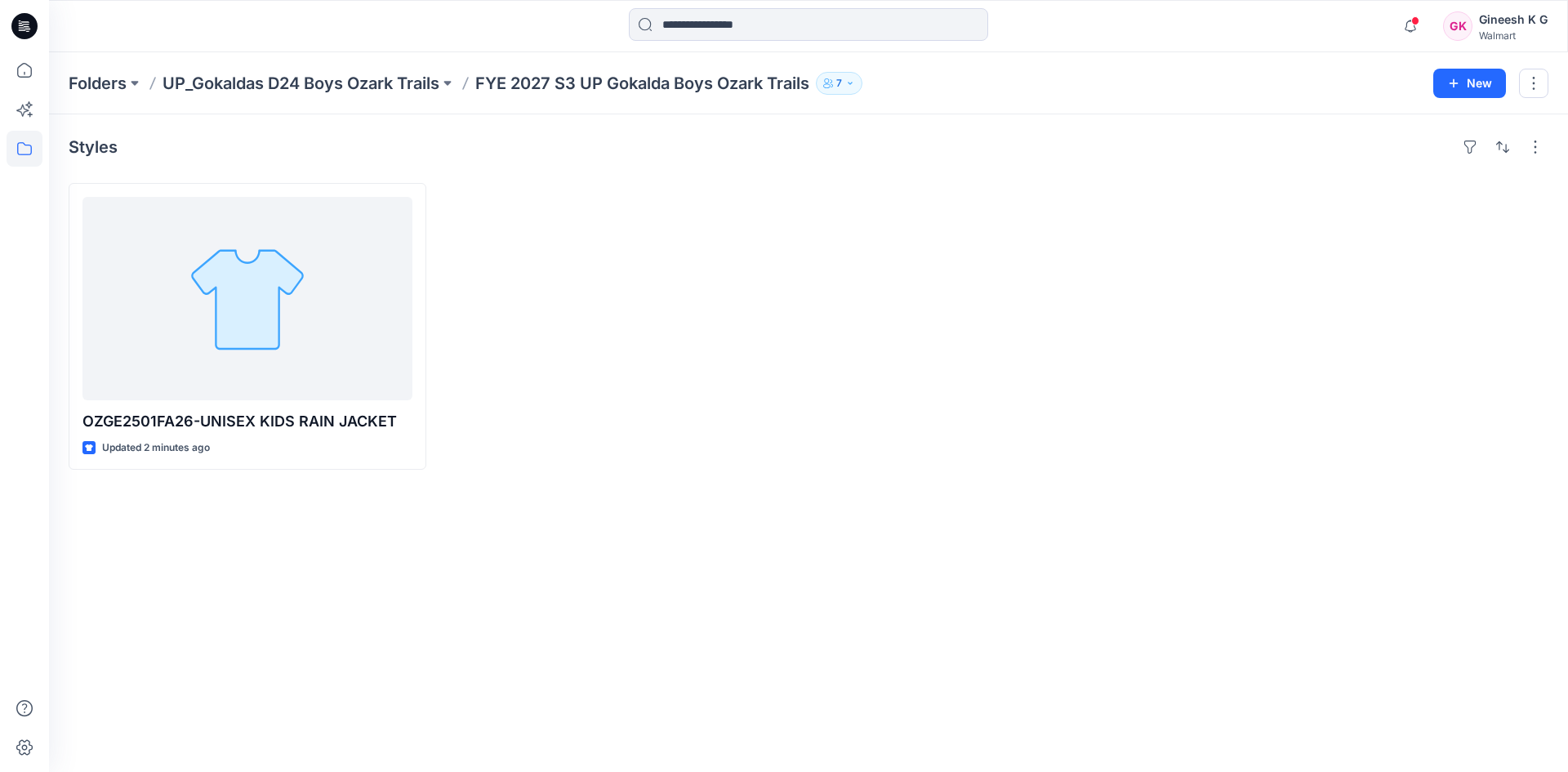
click at [613, 86] on p "FYE 2027 S3 UP Gokalda Boys Ozark Trails" at bounding box center [642, 83] width 334 height 23
click at [32, 74] on icon at bounding box center [25, 70] width 36 height 36
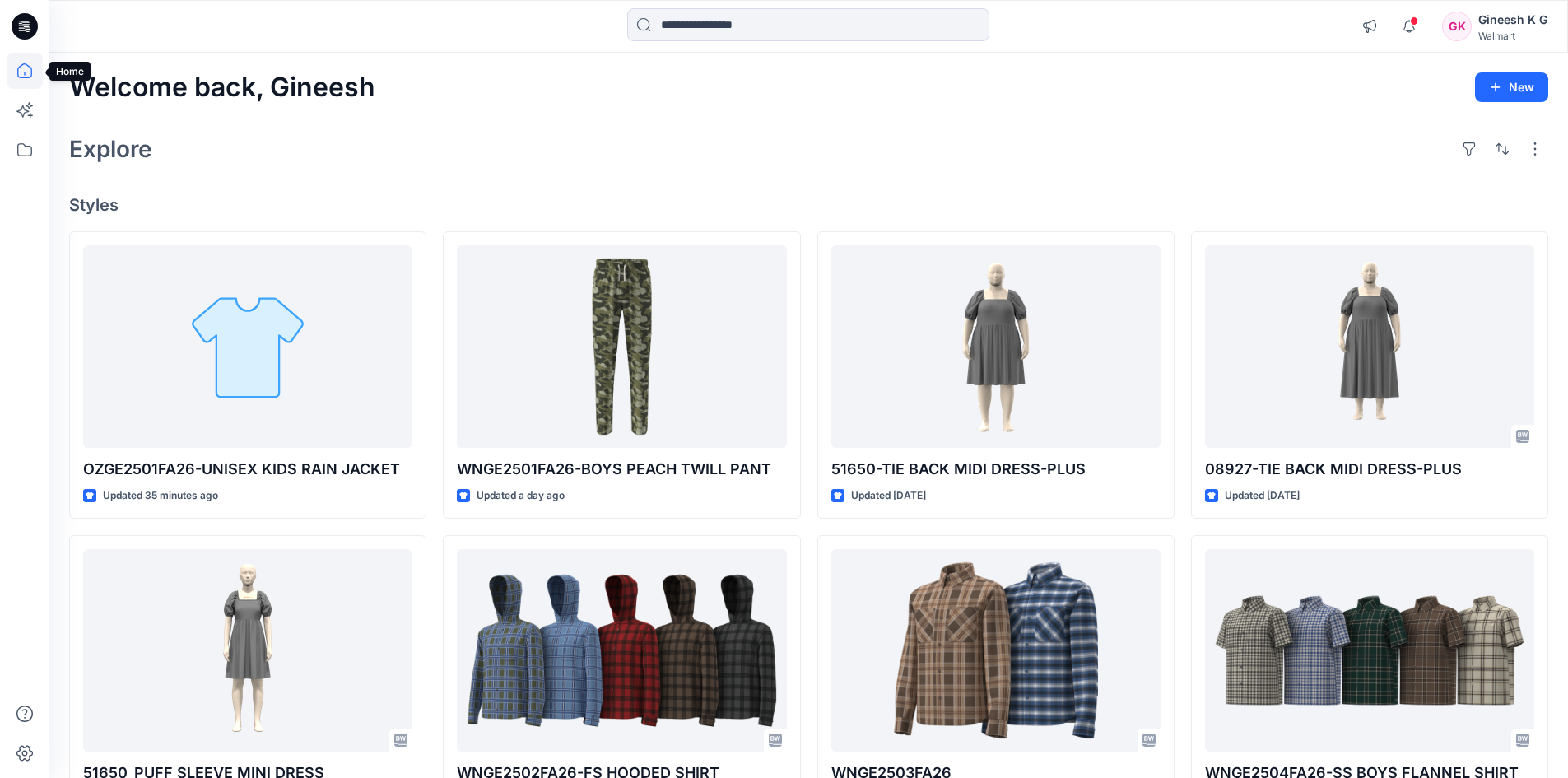
click at [17, 73] on icon at bounding box center [25, 70] width 36 height 36
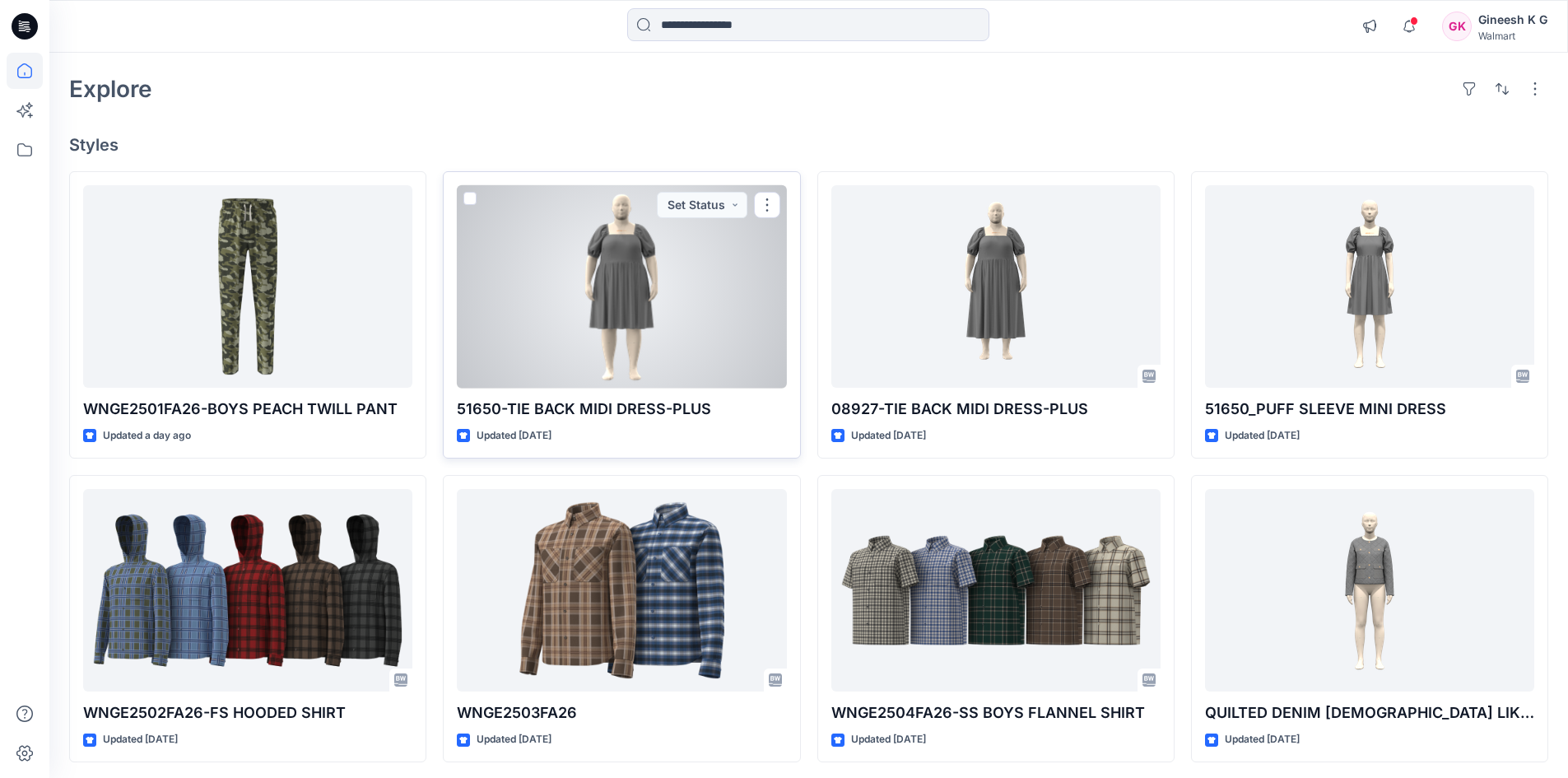
scroll to position [165, 0]
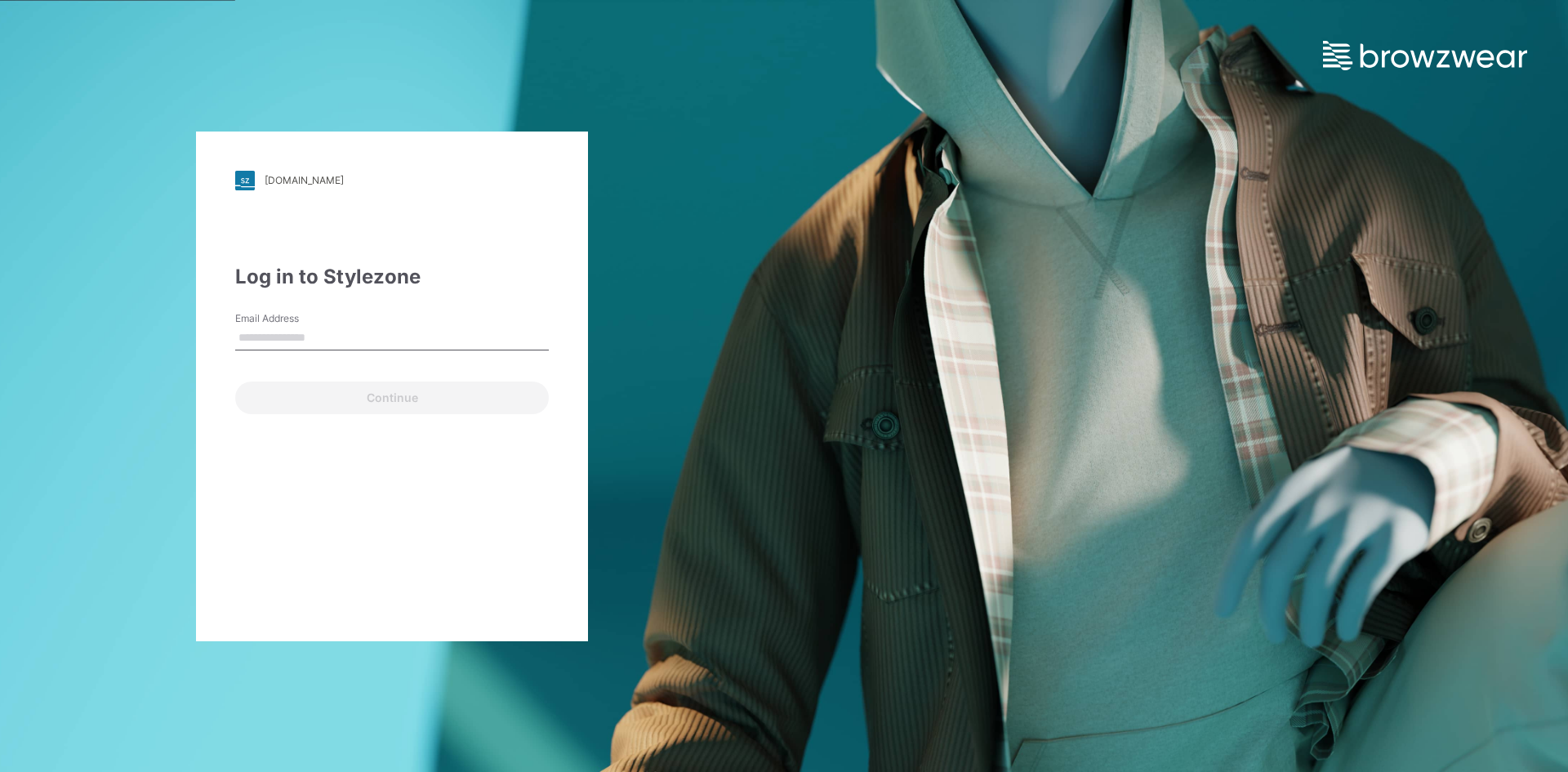
type input "**********"
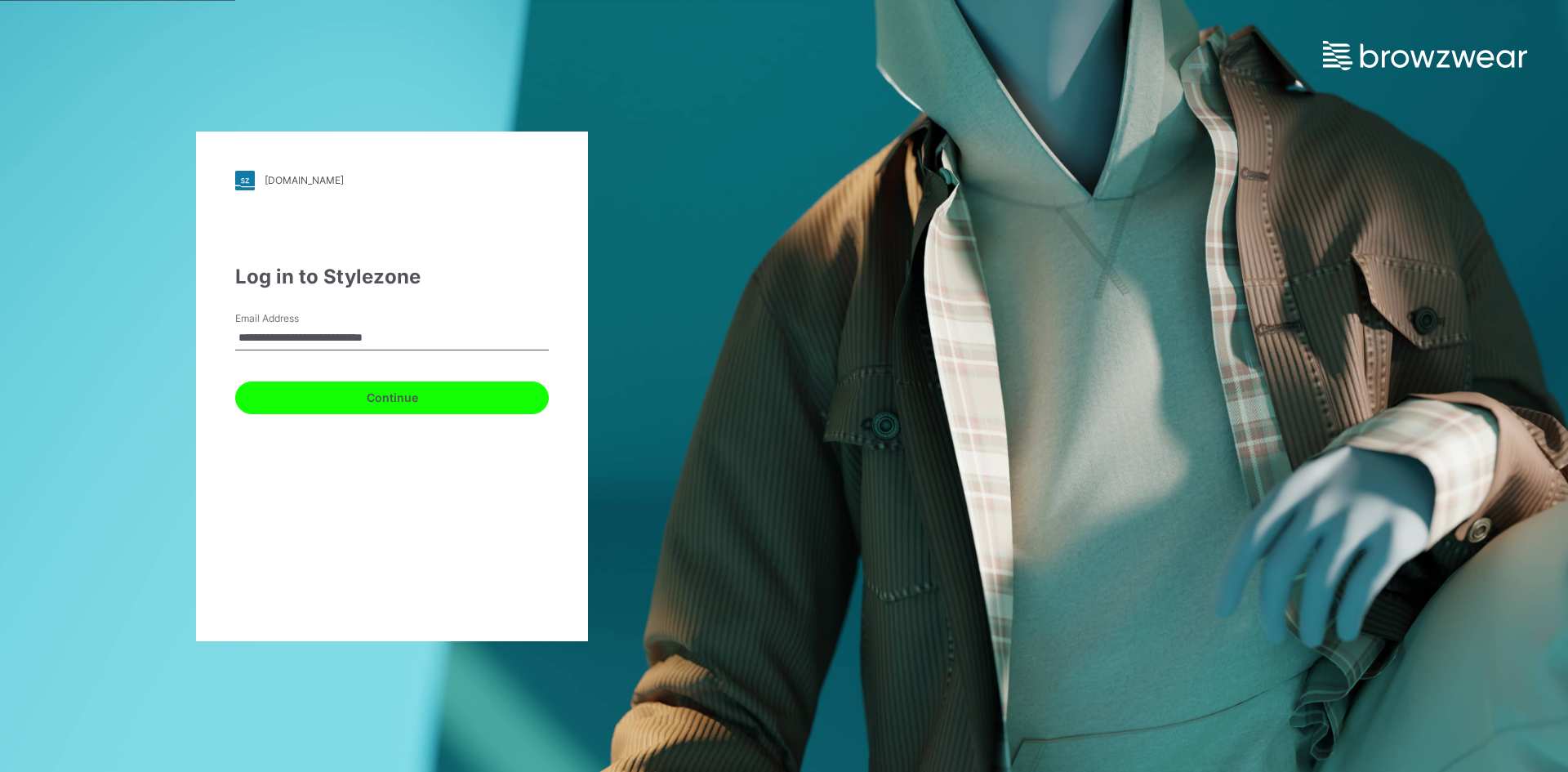
click at [366, 395] on button "Continue" at bounding box center [391, 397] width 314 height 32
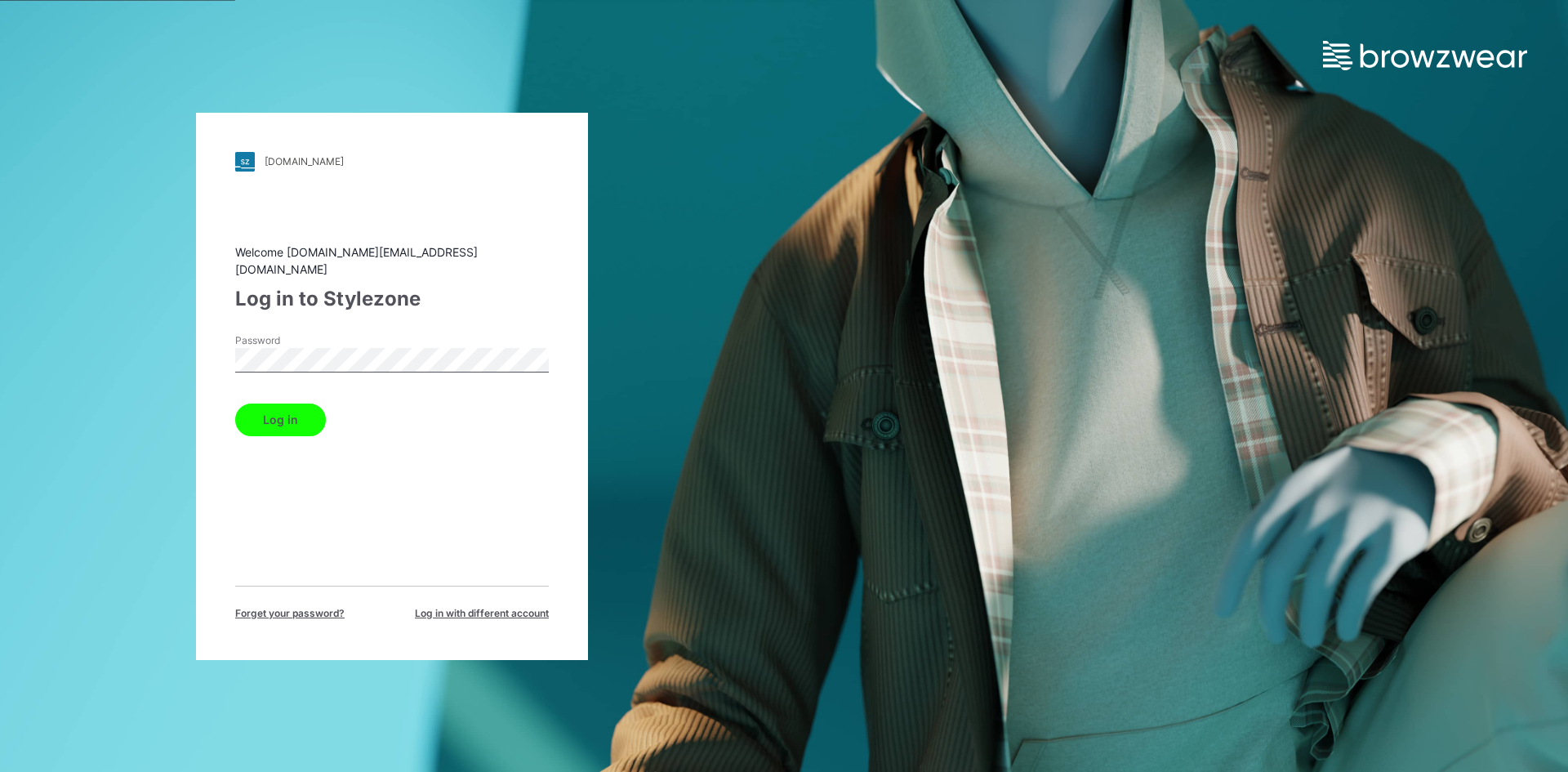
click at [288, 415] on button "Log in" at bounding box center [280, 420] width 91 height 32
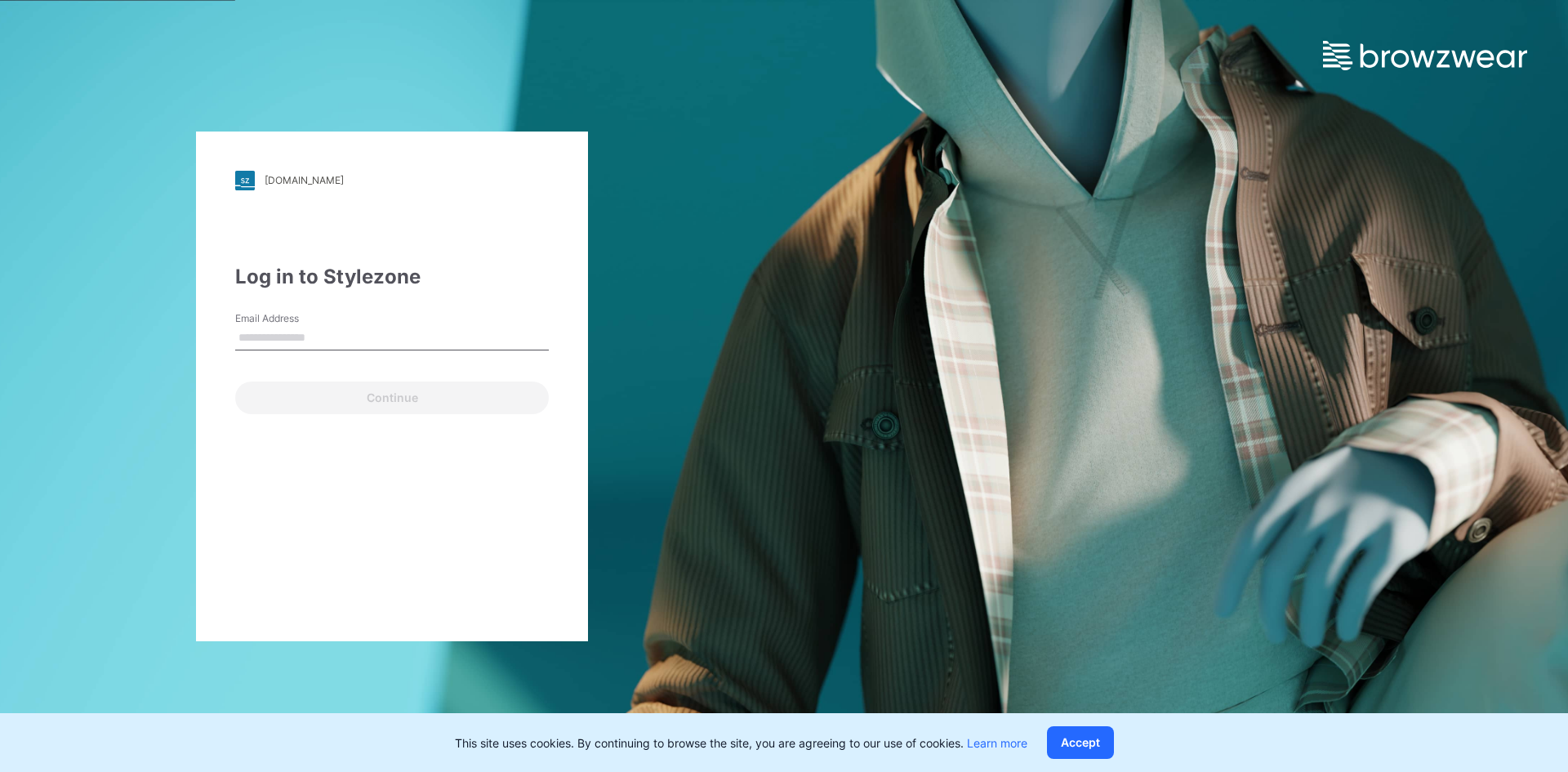
type input "**********"
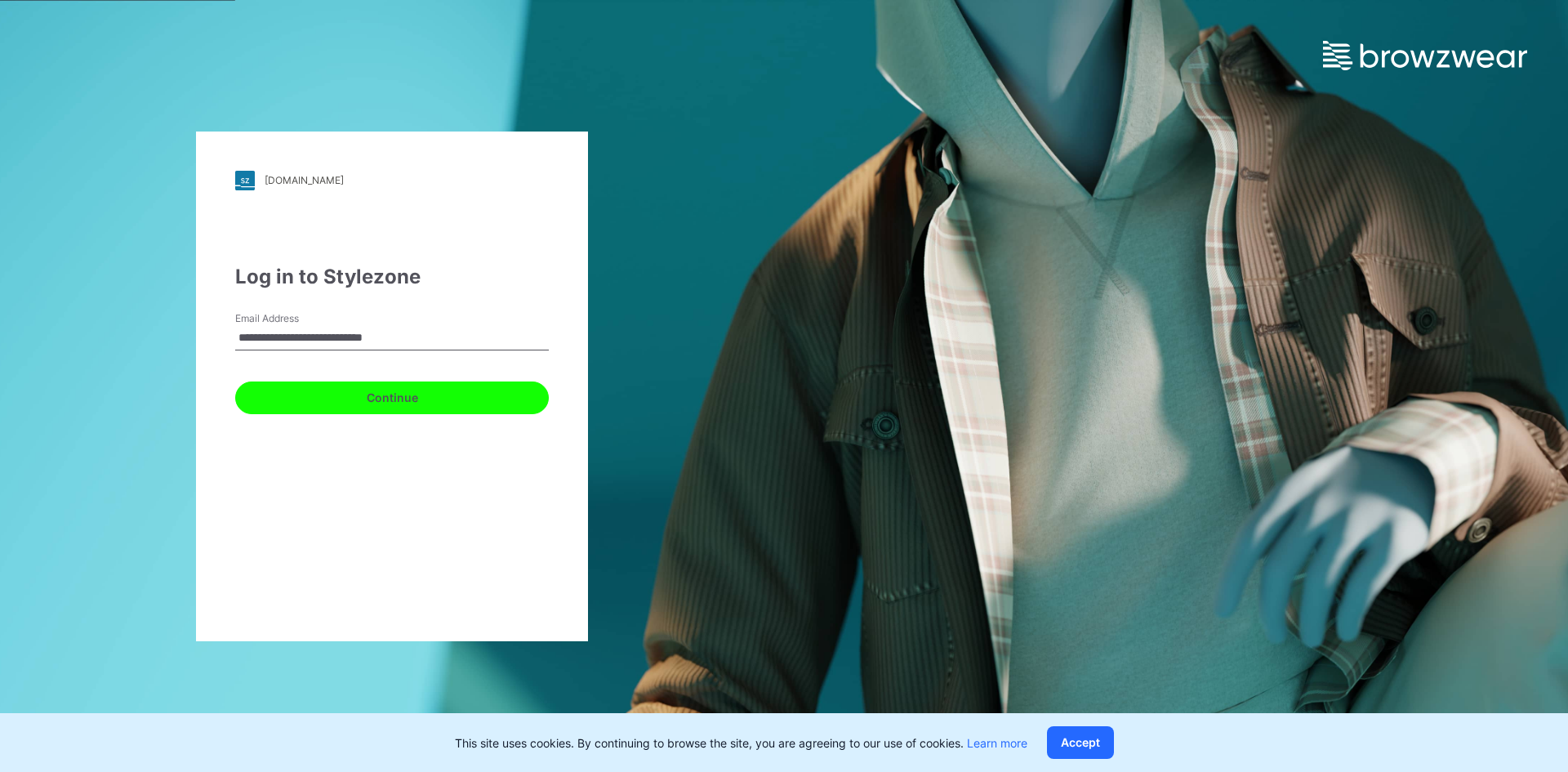
click at [372, 396] on button "Continue" at bounding box center [391, 397] width 314 height 32
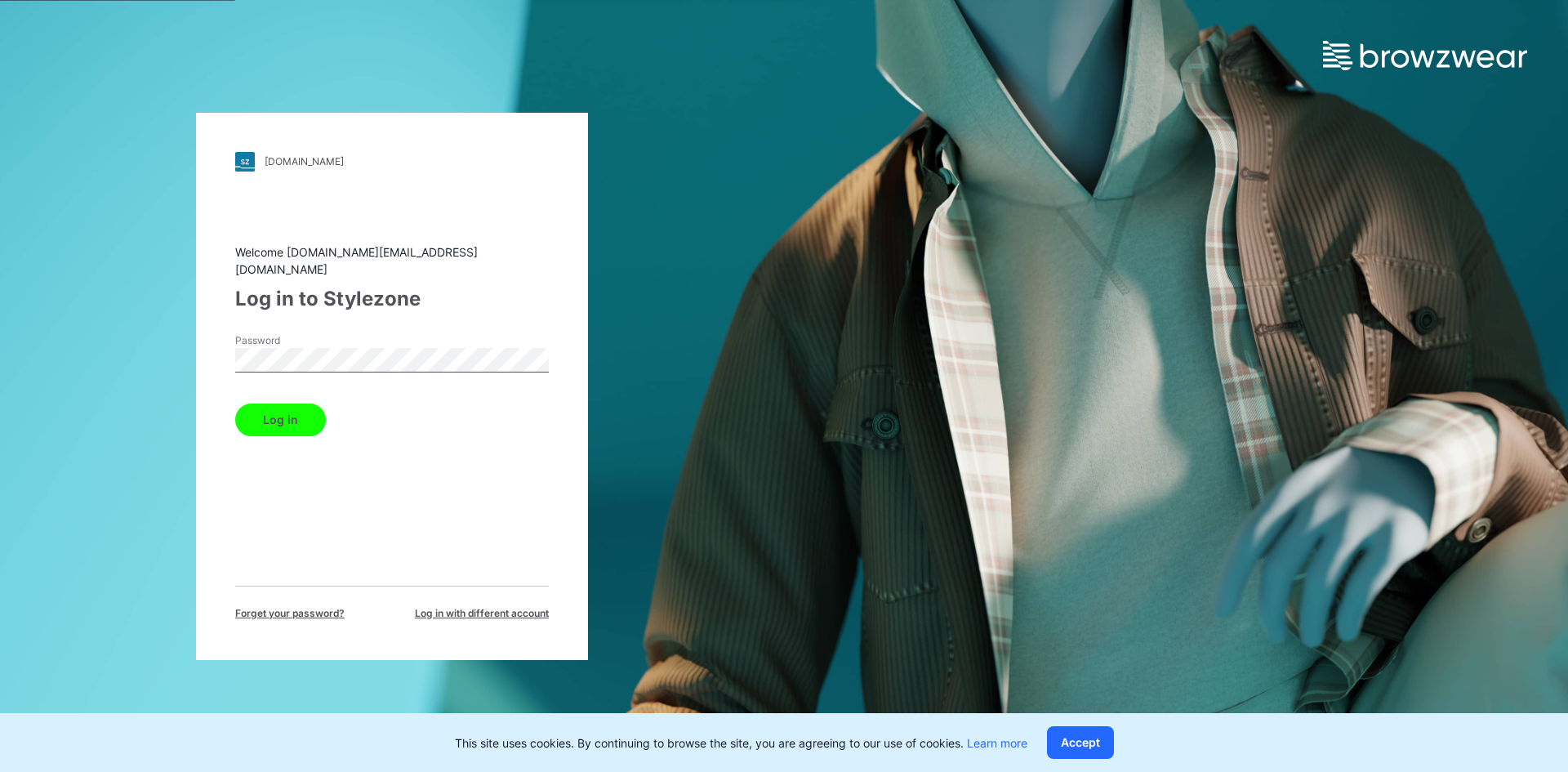
click at [274, 412] on button "Log in" at bounding box center [280, 420] width 91 height 32
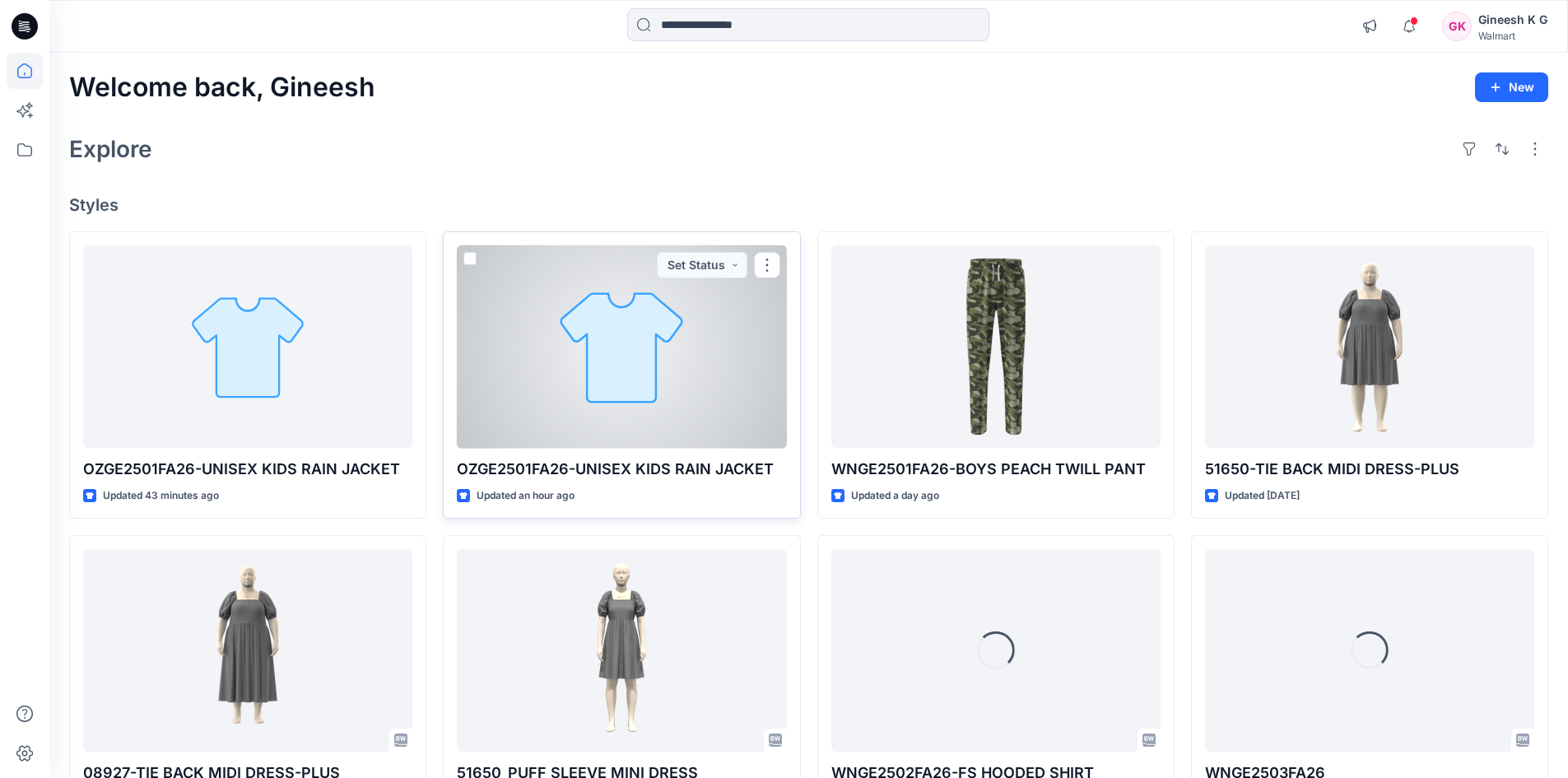
click at [645, 374] on div at bounding box center [622, 347] width 329 height 203
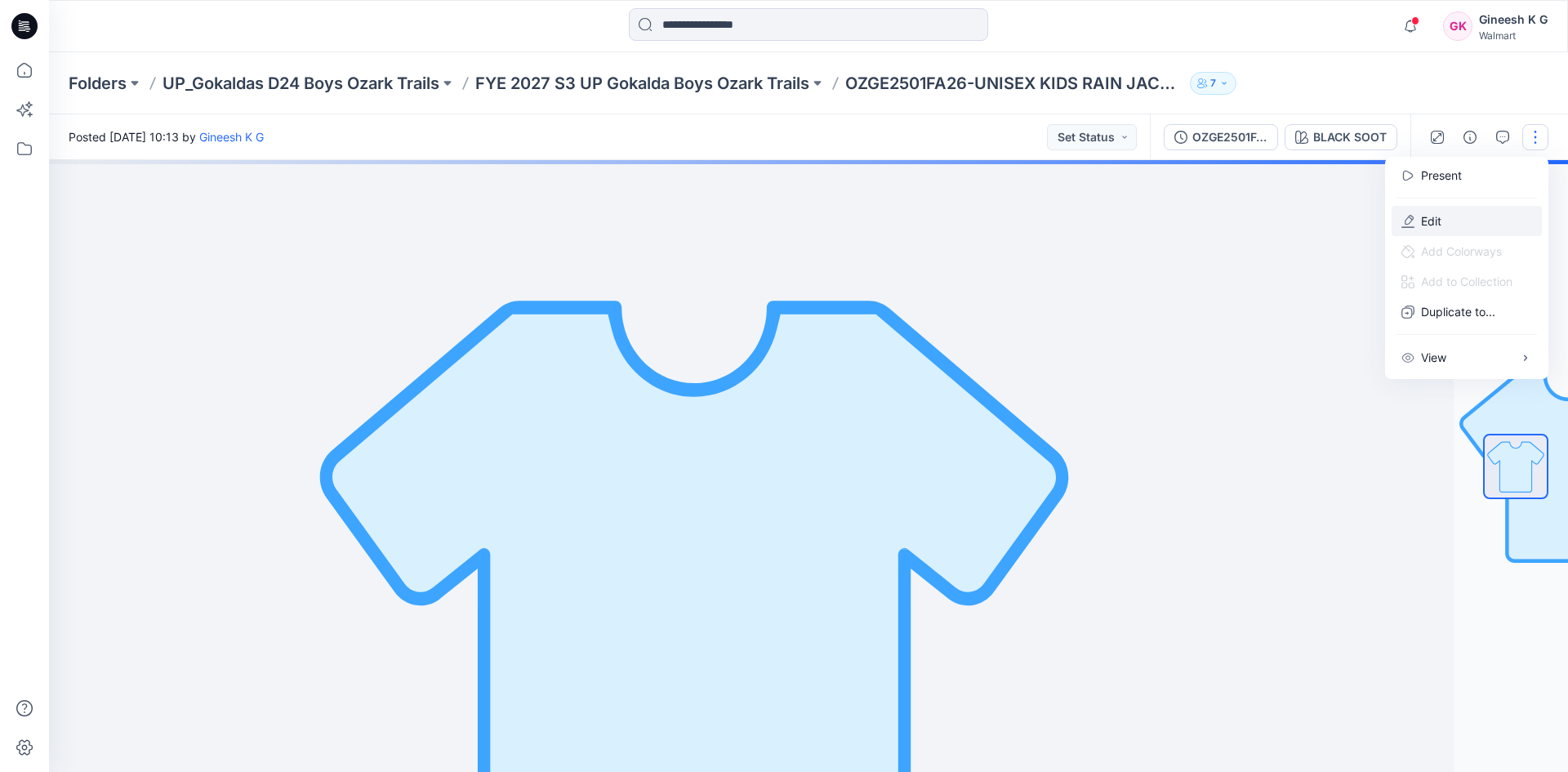
click at [1427, 223] on p "Edit" at bounding box center [1431, 221] width 20 height 17
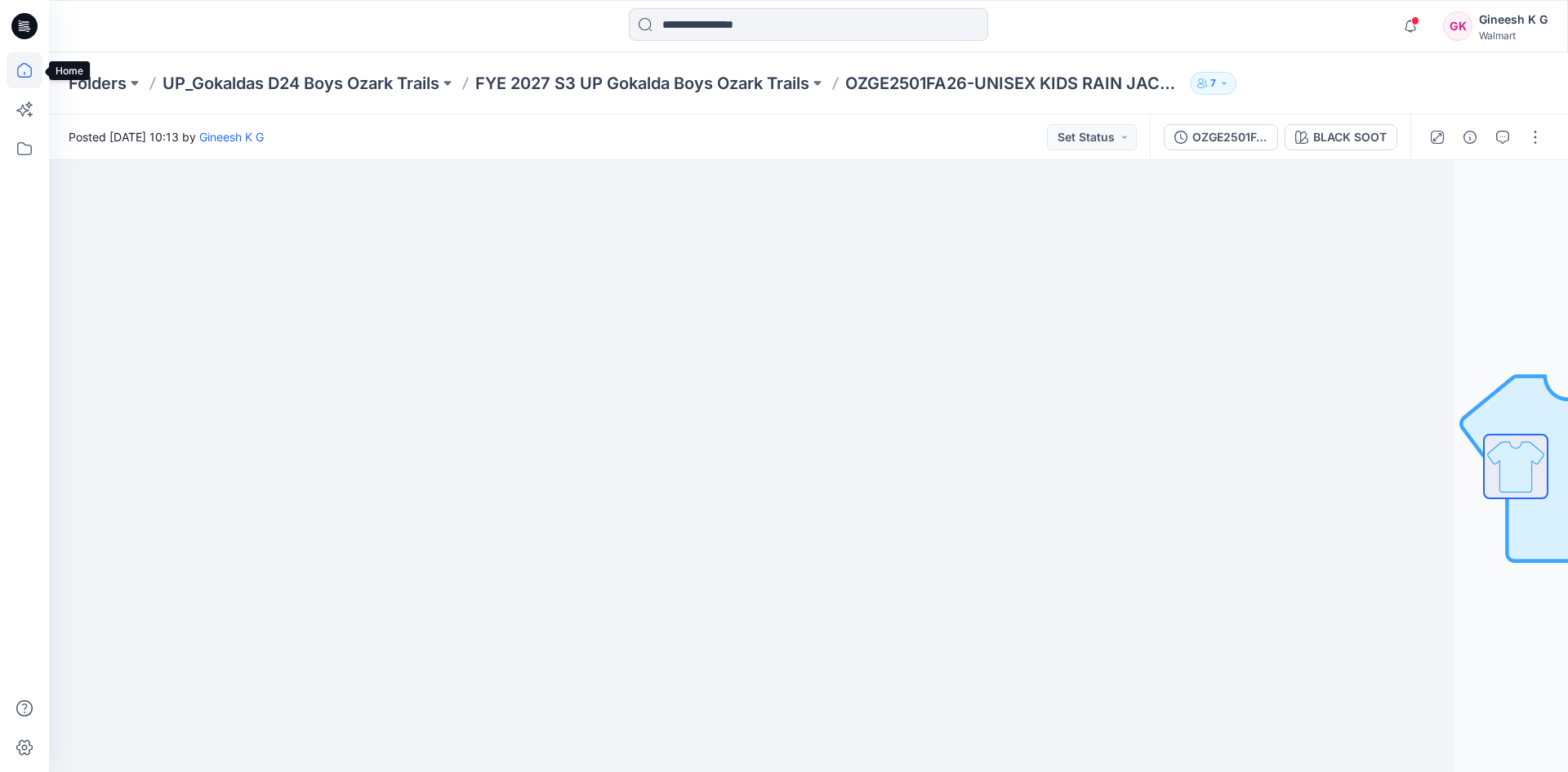
click at [23, 71] on icon at bounding box center [25, 70] width 36 height 36
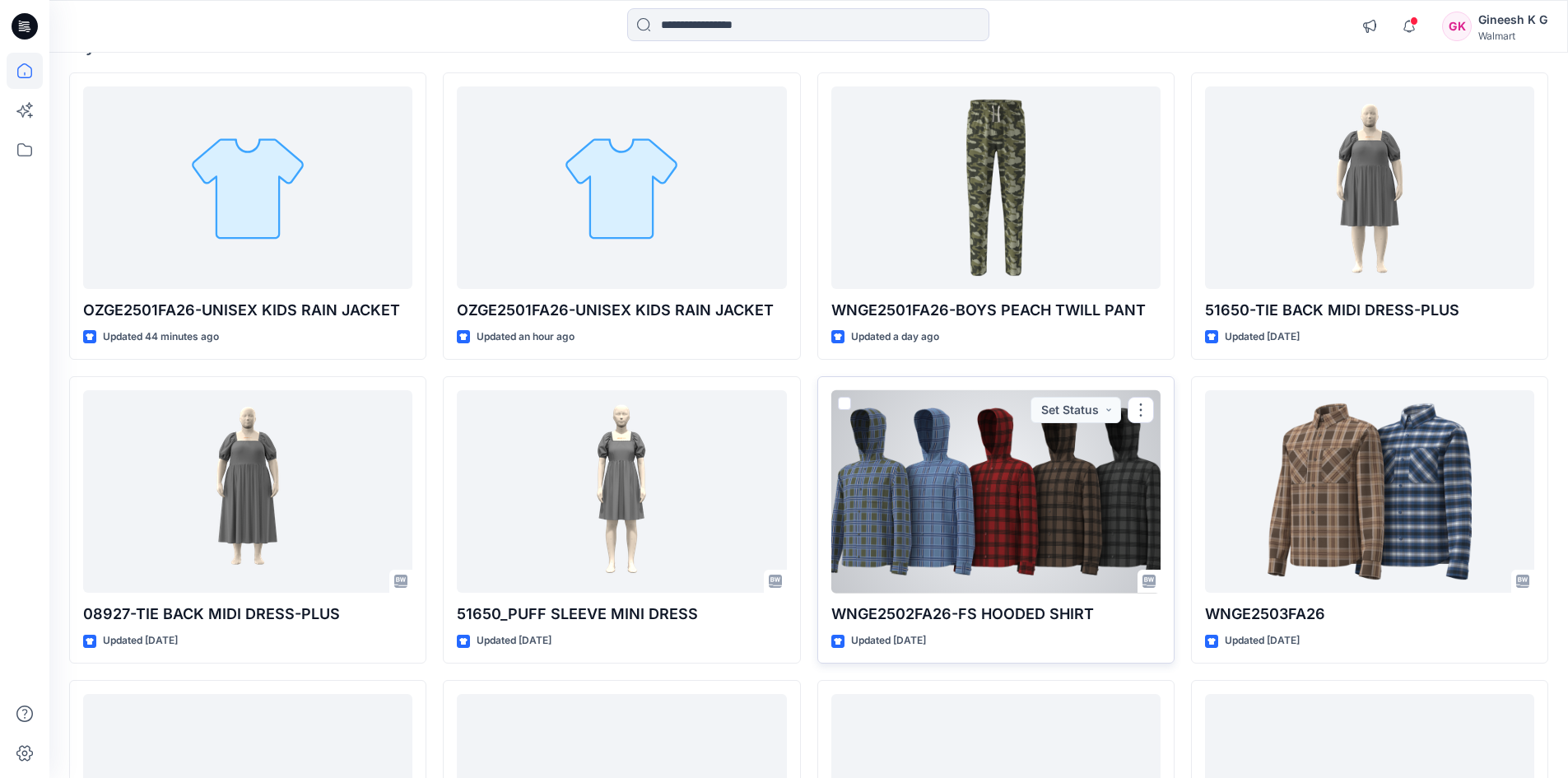
scroll to position [165, 0]
